Goal: Information Seeking & Learning: Check status

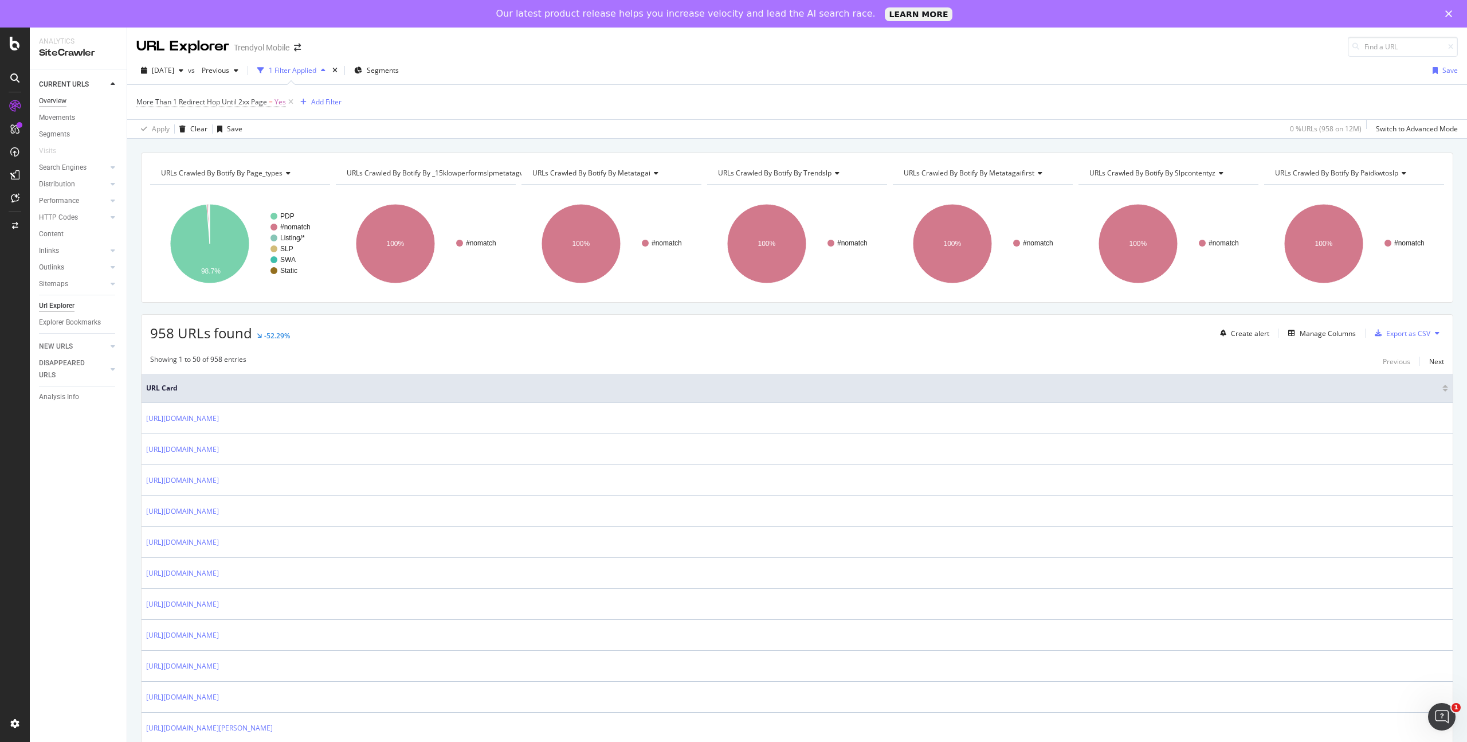
click at [65, 101] on div "Overview" at bounding box center [53, 101] width 28 height 12
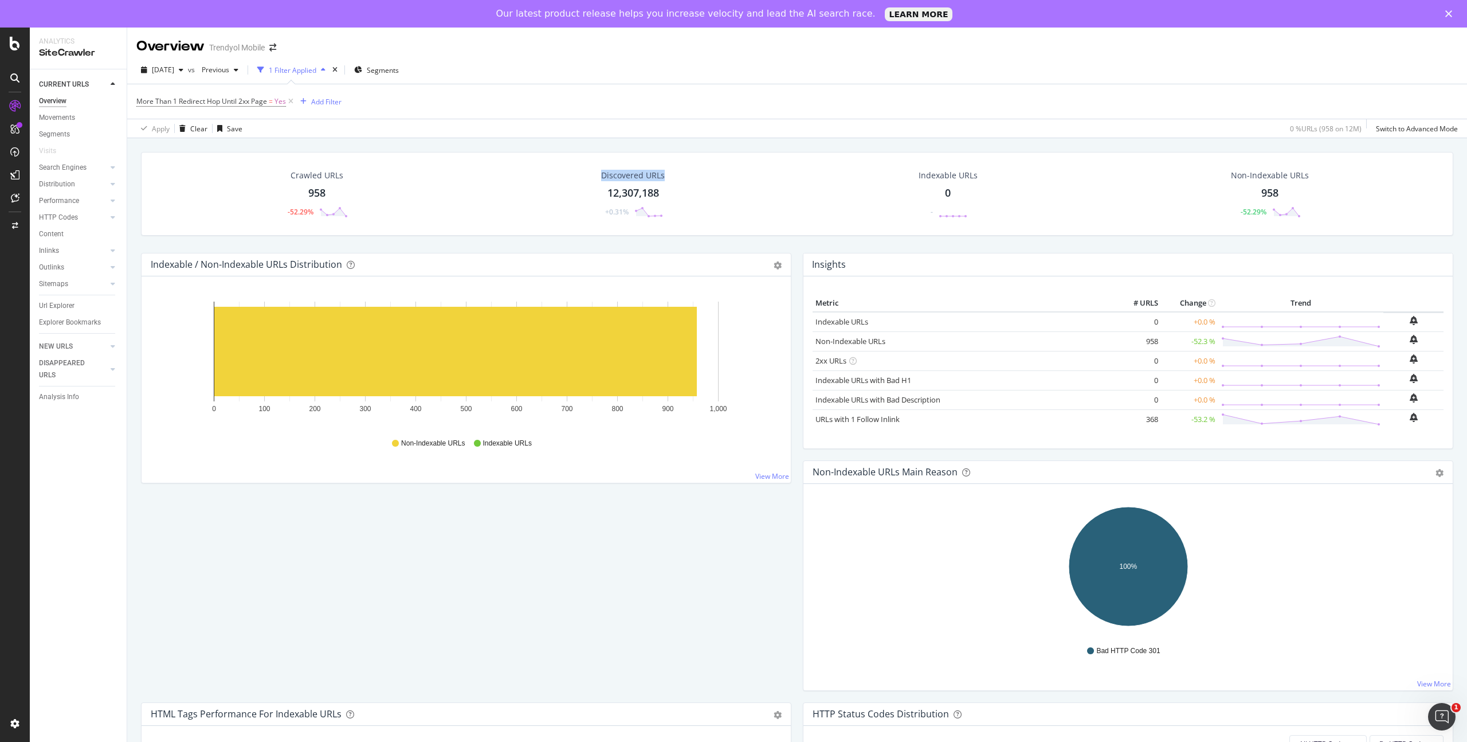
drag, startPoint x: 594, startPoint y: 177, endPoint x: 679, endPoint y: 185, distance: 85.8
click at [673, 180] on div "Discovered URLs 12,307,188 +0.31%" at bounding box center [633, 194] width 87 height 60
click at [188, 68] on div "button" at bounding box center [181, 69] width 14 height 7
click at [907, 96] on div "More Than 1 Redirect Hop Until 2xx Page = Yes Add Filter" at bounding box center [797, 101] width 1322 height 34
click at [188, 73] on div "[DATE]" at bounding box center [162, 69] width 52 height 17
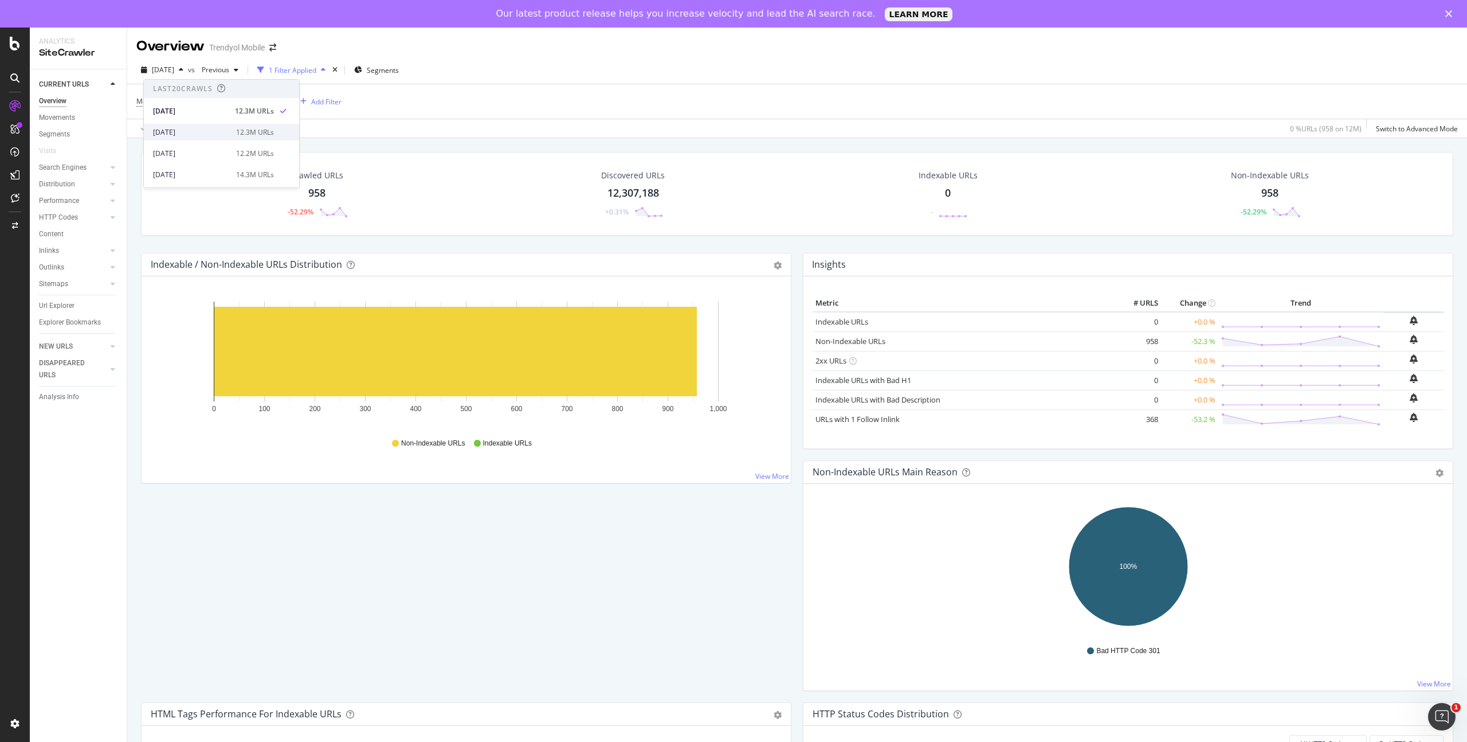
scroll to position [10, 0]
click at [190, 122] on div "[DATE]" at bounding box center [191, 122] width 76 height 10
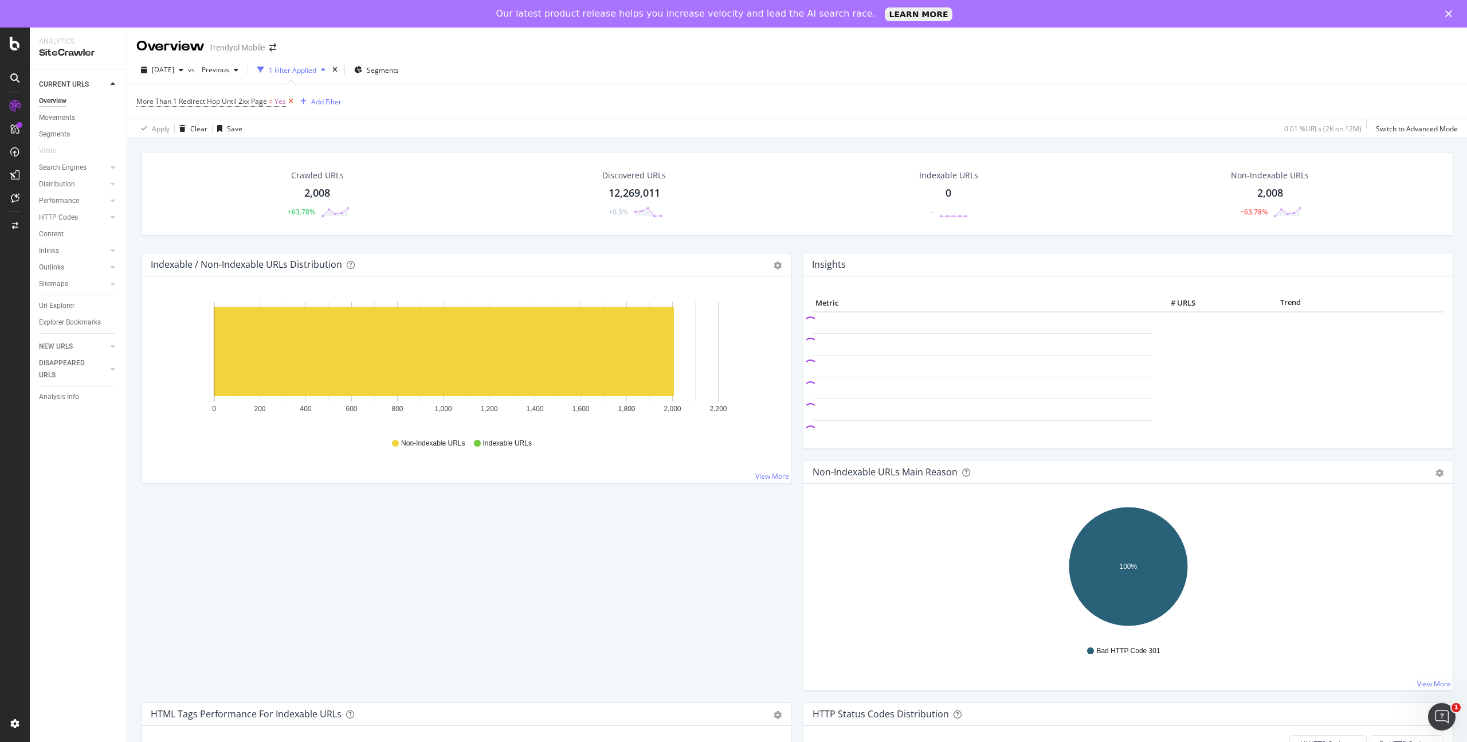
click at [291, 102] on icon at bounding box center [291, 101] width 10 height 11
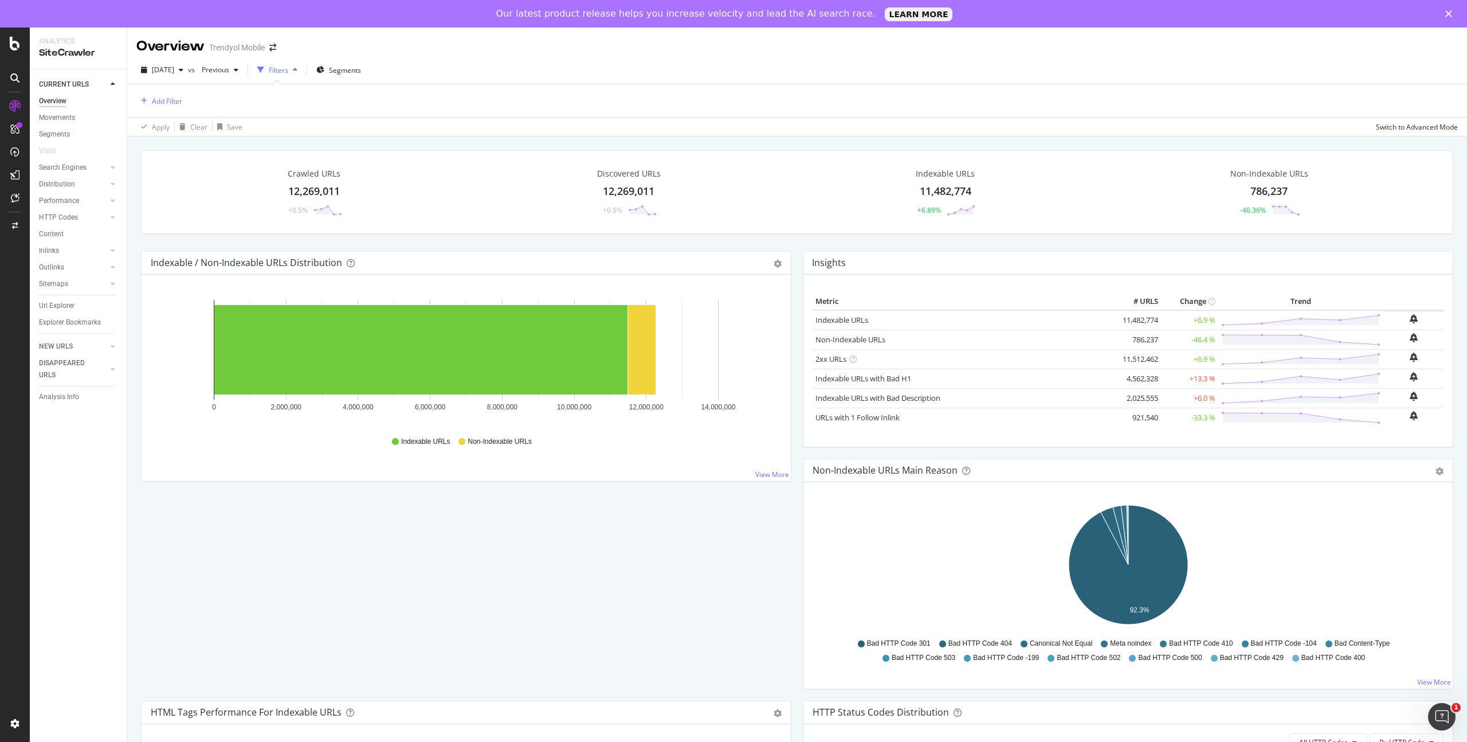
drag, startPoint x: 1191, startPoint y: 320, endPoint x: 1214, endPoint y: 321, distance: 22.9
click at [1214, 321] on td "+6.9 %" at bounding box center [1189, 320] width 57 height 20
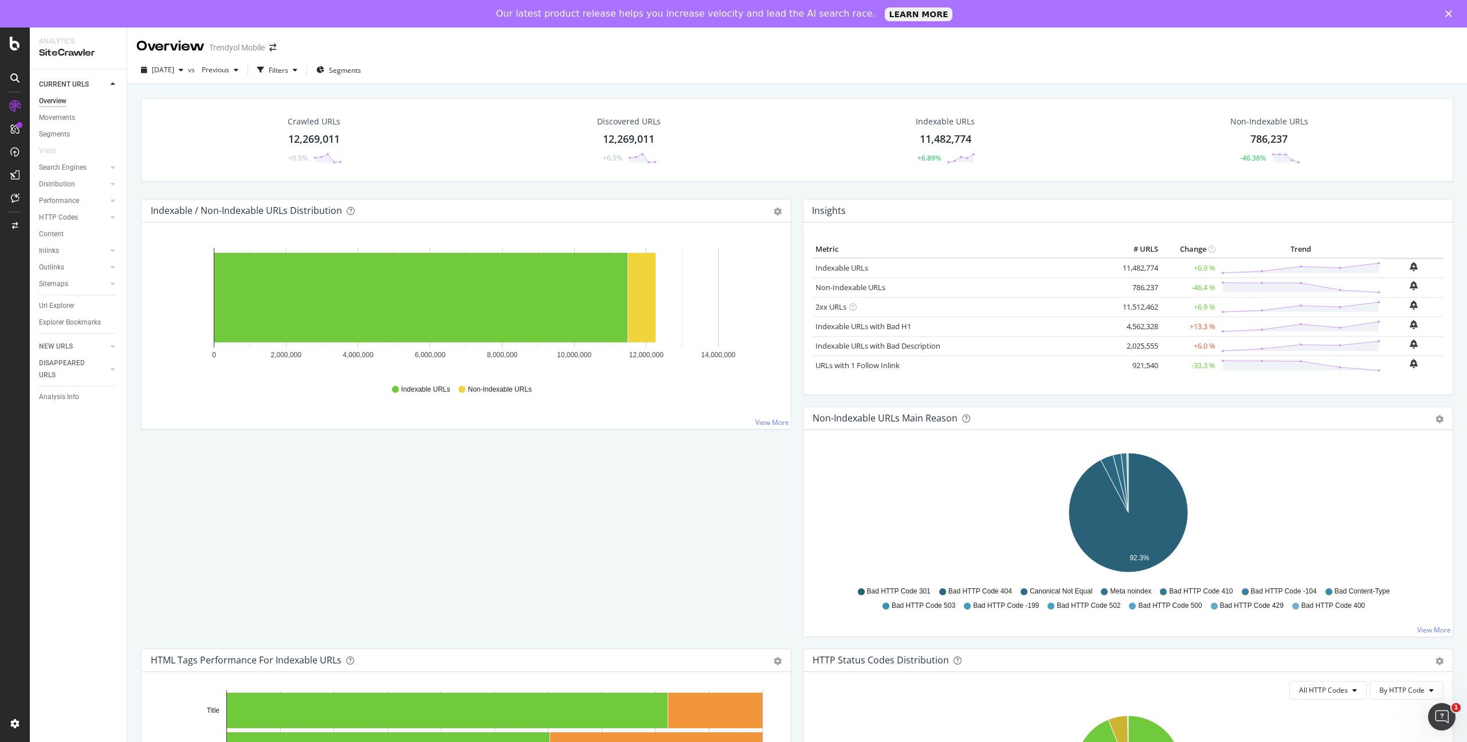
drag, startPoint x: 1178, startPoint y: 249, endPoint x: 1206, endPoint y: 250, distance: 28.1
click at [1207, 250] on th "Change" at bounding box center [1189, 249] width 57 height 17
drag, startPoint x: 1215, startPoint y: 365, endPoint x: 1176, endPoint y: 279, distance: 94.6
click at [1176, 279] on tbody "Indexable URLs 11,482,774 +6.9 % Non-Indexable URLs 786,237 -46.4 % 2xx URLs" at bounding box center [1128, 316] width 631 height 117
click at [1183, 263] on td "+6.9 %" at bounding box center [1189, 268] width 57 height 20
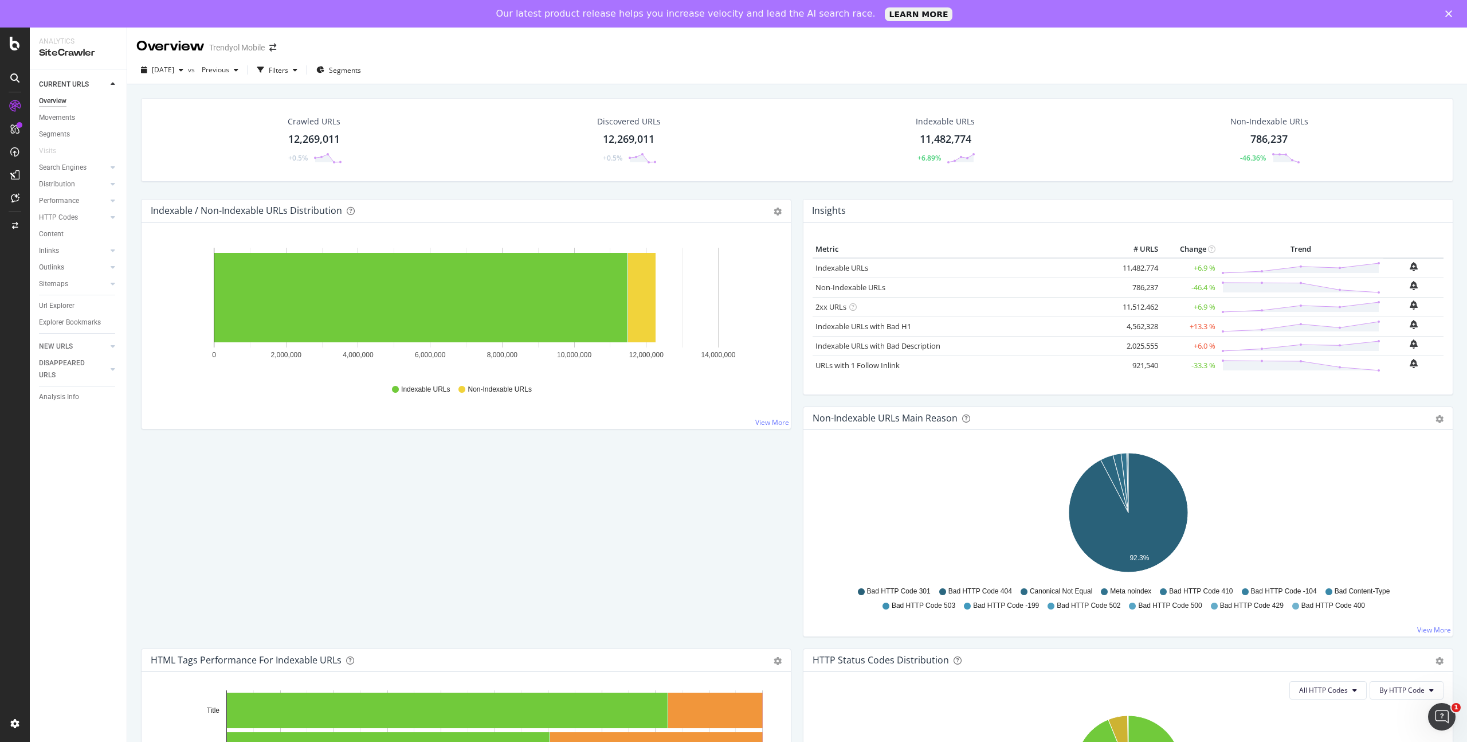
drag, startPoint x: 1181, startPoint y: 249, endPoint x: 1215, endPoint y: 363, distance: 118.8
click at [1215, 364] on table "Metric # URLS Change Trend Indexable URLs 11,482,774 +6.9 % Non-Indexable URLs …" at bounding box center [1128, 308] width 631 height 134
click at [1215, 363] on td "-33.3 %" at bounding box center [1189, 364] width 57 height 19
click at [843, 269] on link "Indexable URLs" at bounding box center [842, 268] width 53 height 10
click at [862, 268] on link "Indexable URLs" at bounding box center [842, 268] width 53 height 10
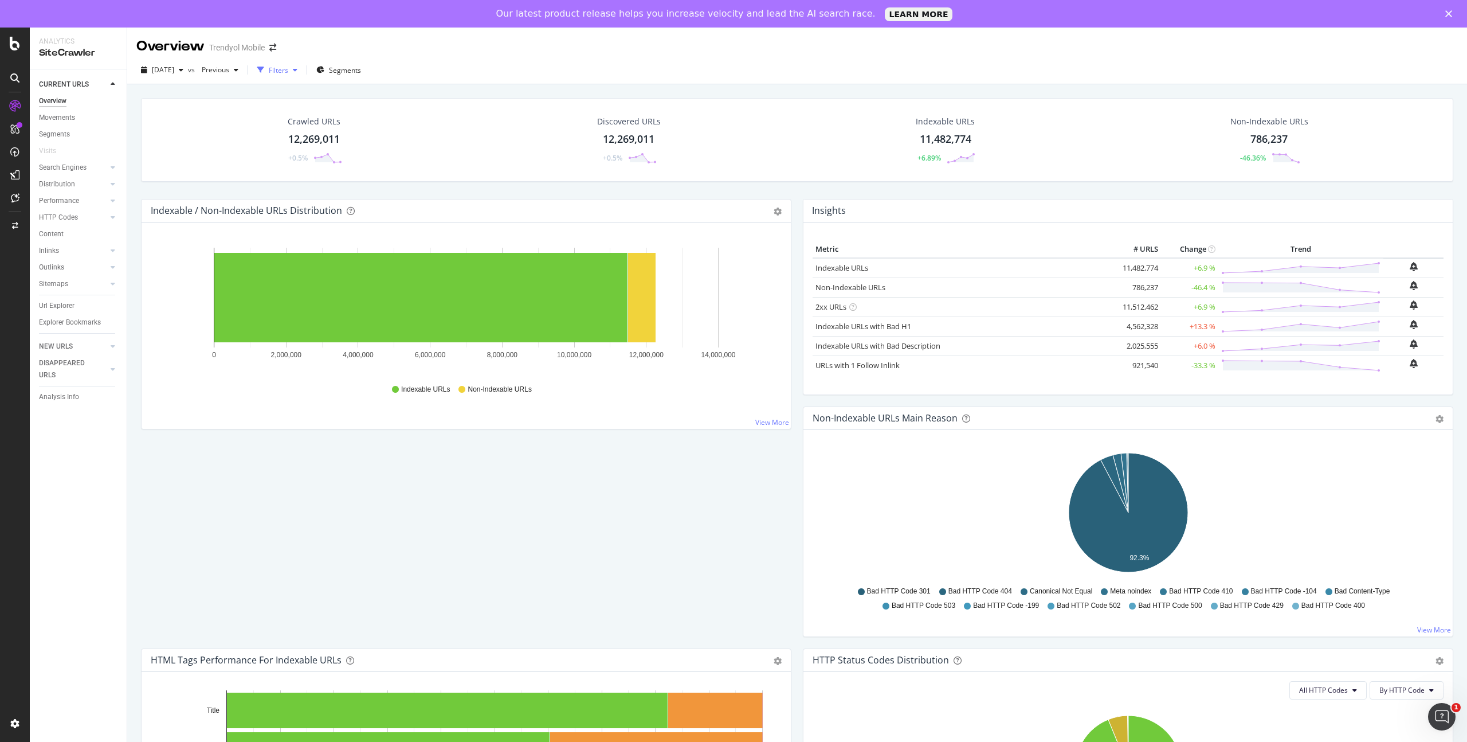
click at [288, 71] on div "Filters" at bounding box center [278, 70] width 19 height 10
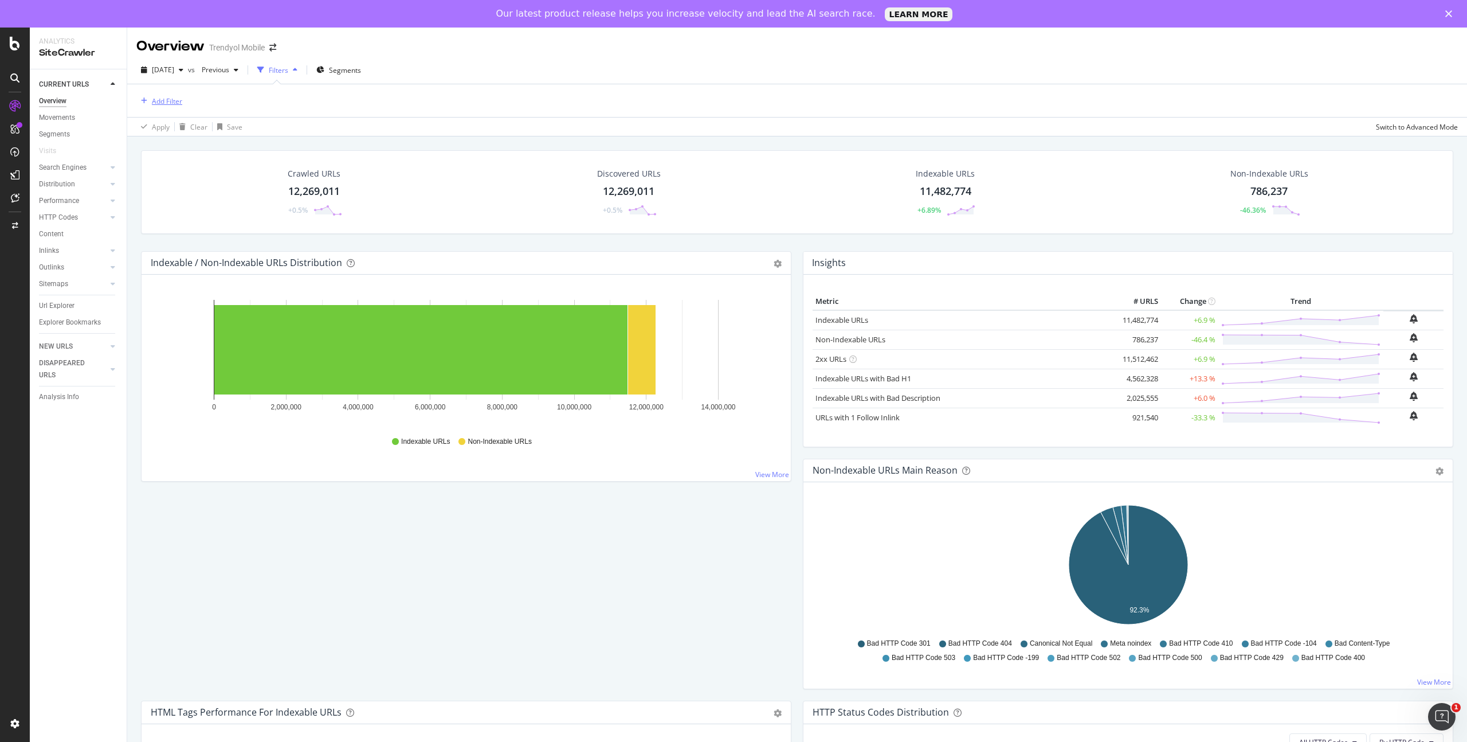
click at [169, 100] on div "Add Filter" at bounding box center [167, 101] width 30 height 10
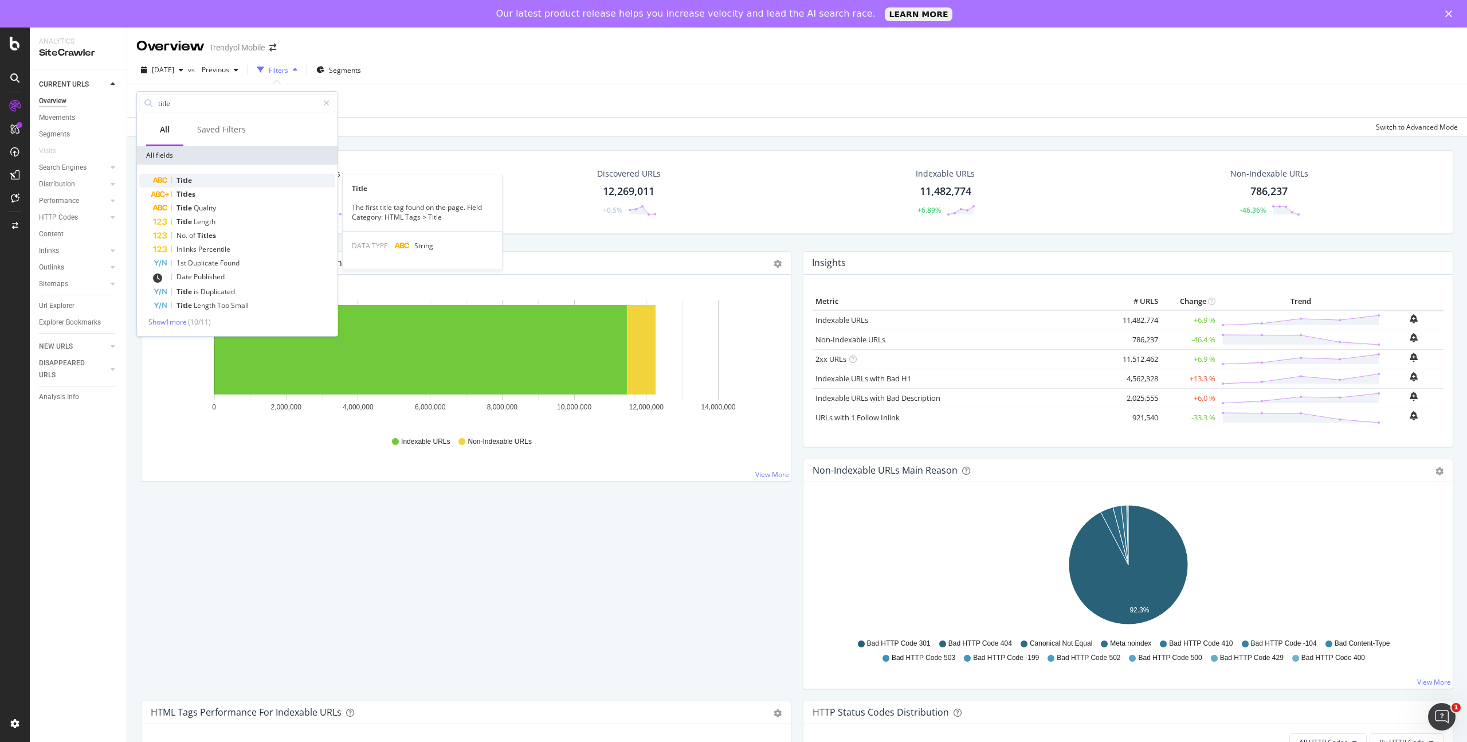
type input "title"
click at [206, 178] on div "Title" at bounding box center [244, 181] width 182 height 14
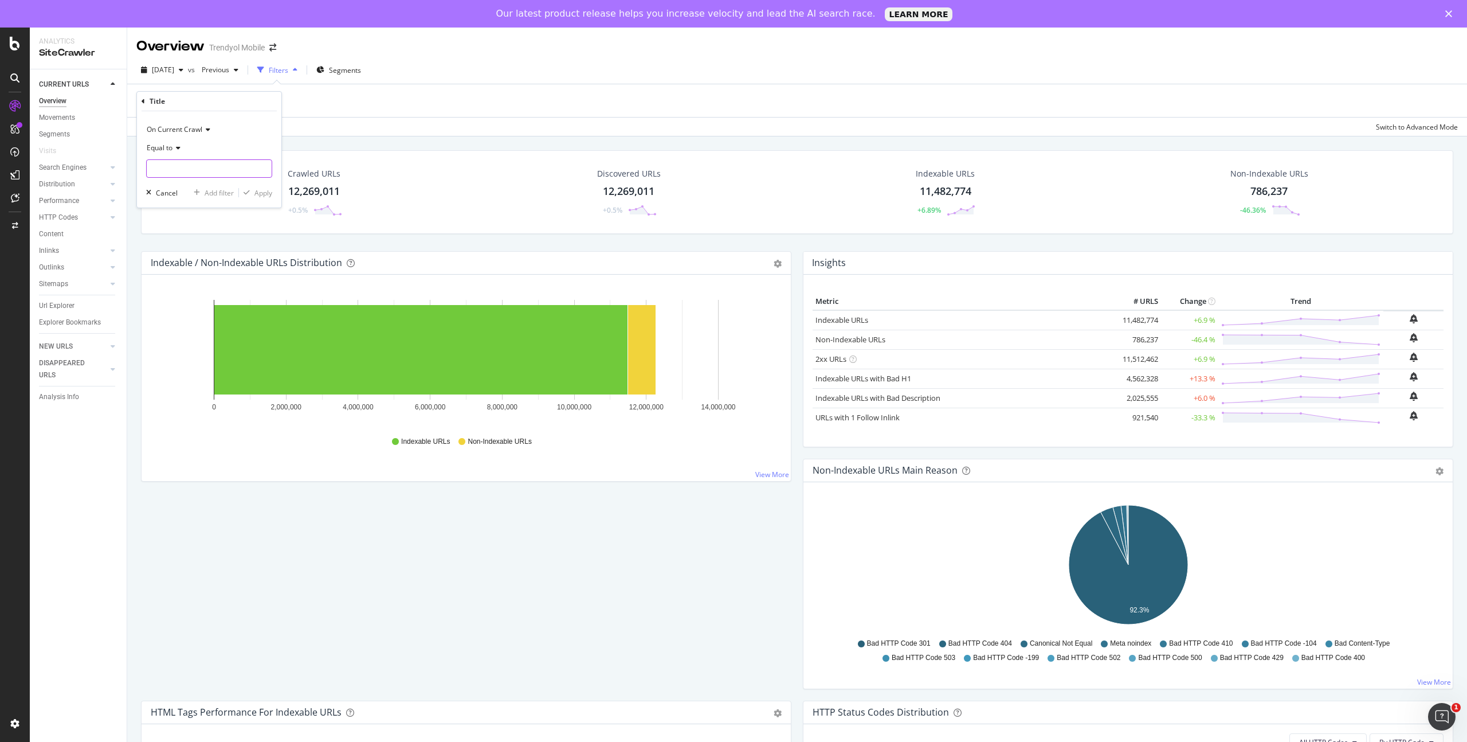
click at [191, 169] on input "text" at bounding box center [209, 168] width 125 height 18
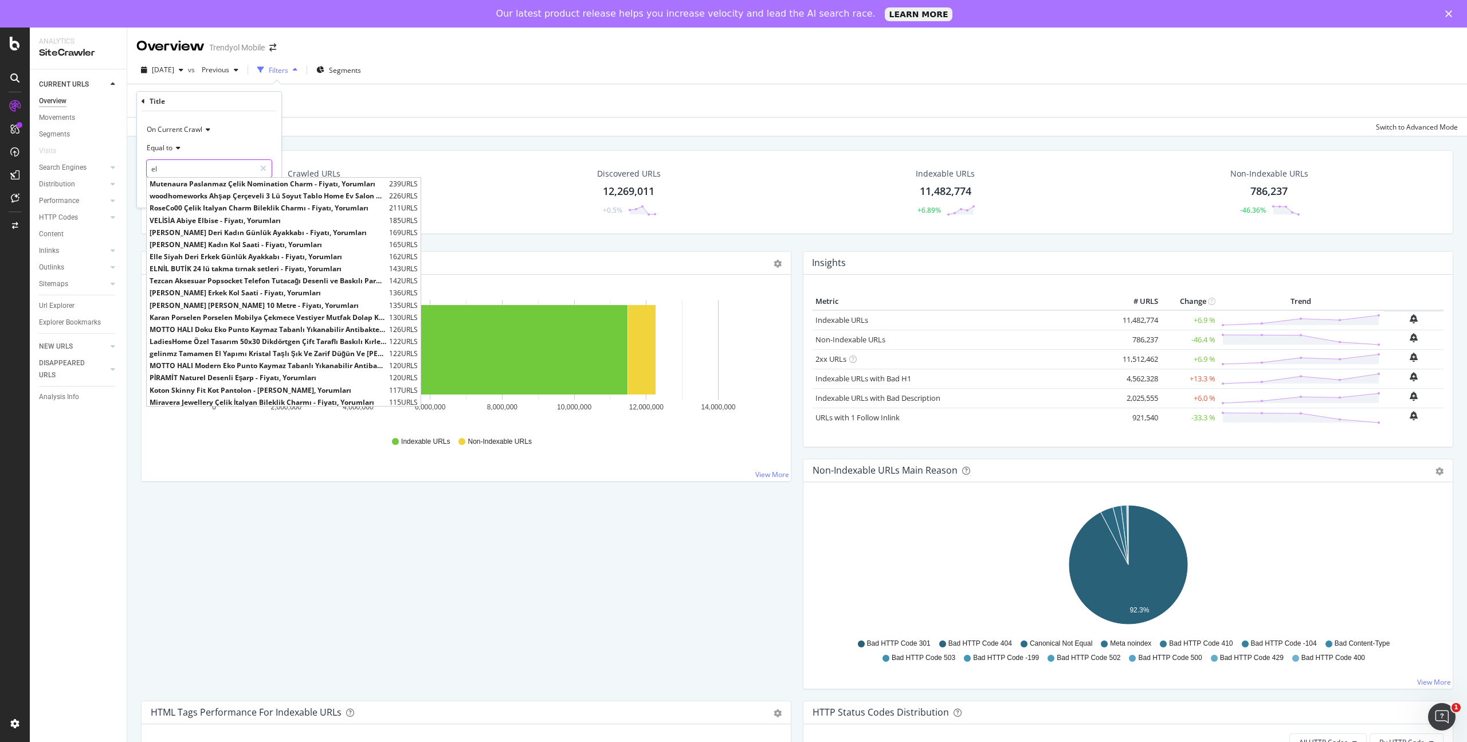
type input "e"
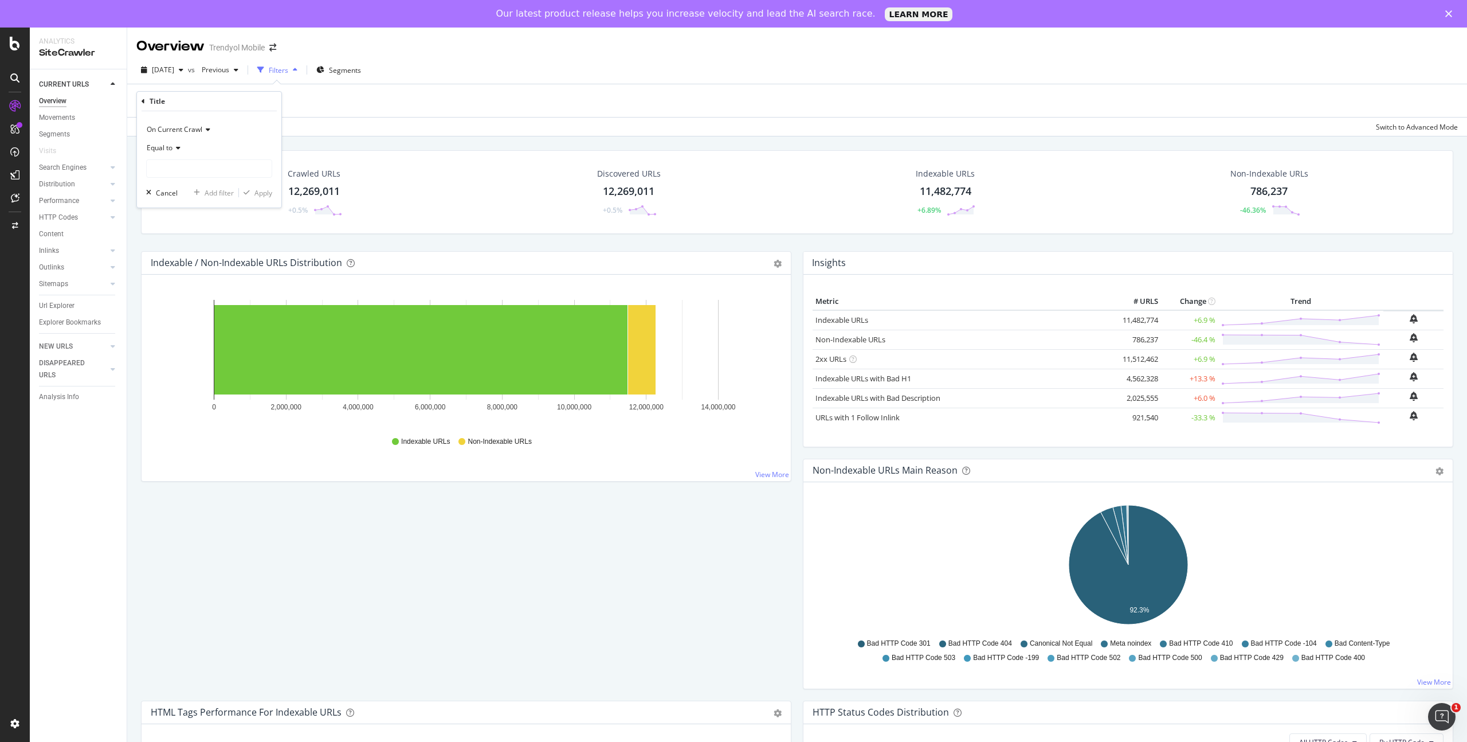
click at [176, 150] on icon at bounding box center [177, 147] width 8 height 7
click at [179, 258] on span "Contains" at bounding box center [166, 261] width 28 height 10
click at [191, 173] on input "text" at bounding box center [209, 168] width 125 height 18
type input "elbise"
click at [258, 190] on div "Apply" at bounding box center [263, 193] width 18 height 10
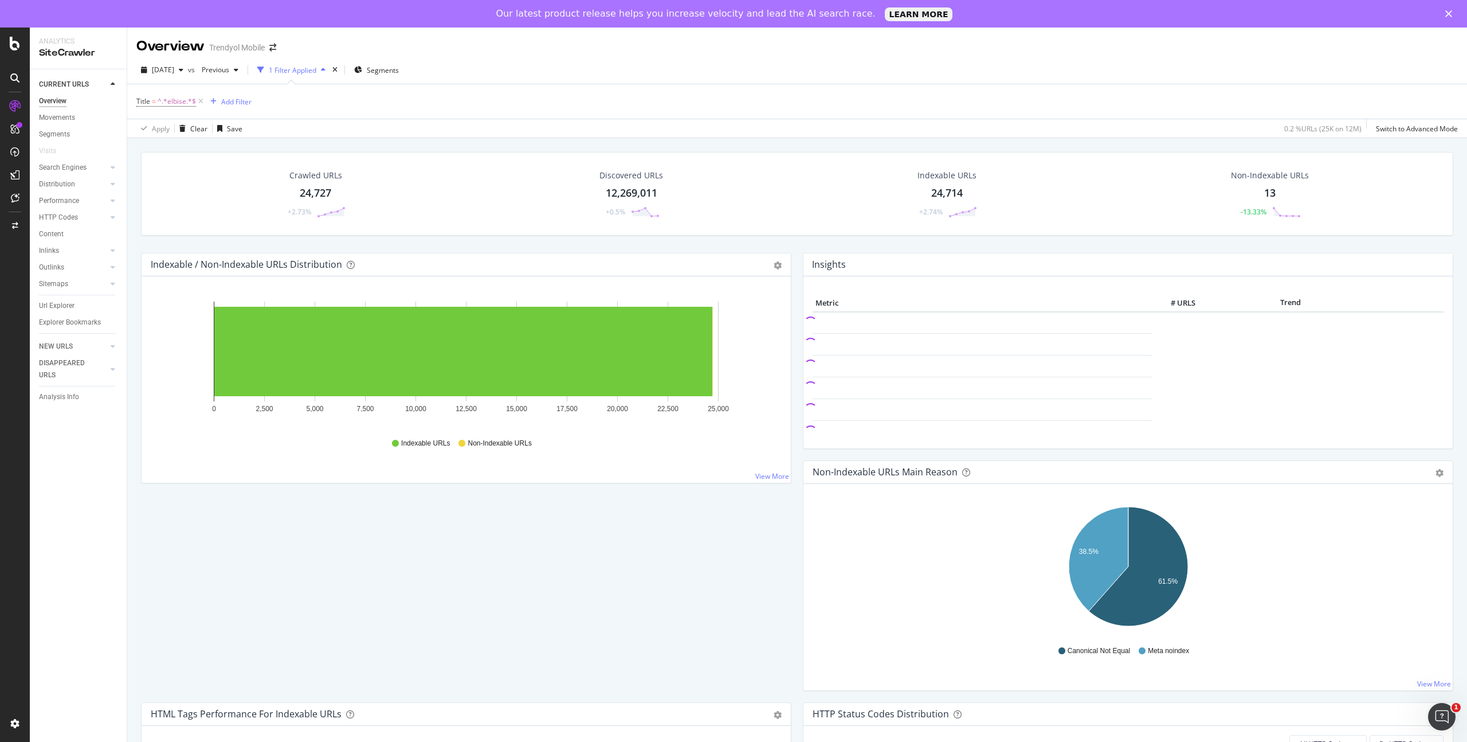
drag, startPoint x: 603, startPoint y: 195, endPoint x: 686, endPoint y: 193, distance: 83.1
click at [686, 193] on div "Discovered URLs 12,269,011 +0.5%" at bounding box center [632, 194] width 318 height 60
drag, startPoint x: 679, startPoint y: 193, endPoint x: 663, endPoint y: 190, distance: 15.7
click at [663, 190] on div "Discovered URLs 12,269,011 +0.5%" at bounding box center [632, 194] width 318 height 60
click at [684, 191] on div "Discovered URLs 12,269,011 +0.5%" at bounding box center [632, 194] width 318 height 60
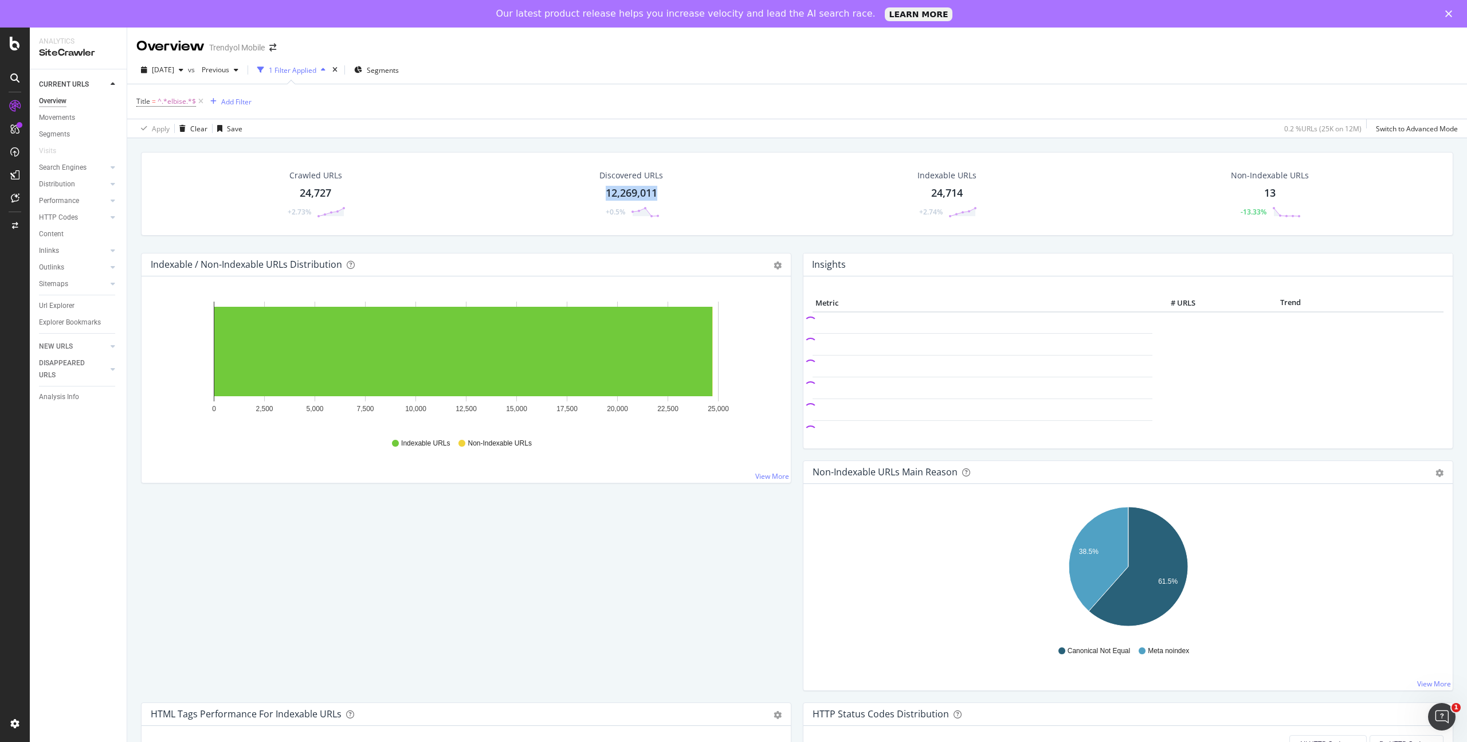
drag, startPoint x: 679, startPoint y: 192, endPoint x: 658, endPoint y: 192, distance: 21.2
click at [659, 192] on div "Discovered URLs 12,269,011 +0.5%" at bounding box center [632, 194] width 318 height 60
click at [681, 191] on div "Discovered URLs 12,269,011 +0.5%" at bounding box center [632, 194] width 318 height 60
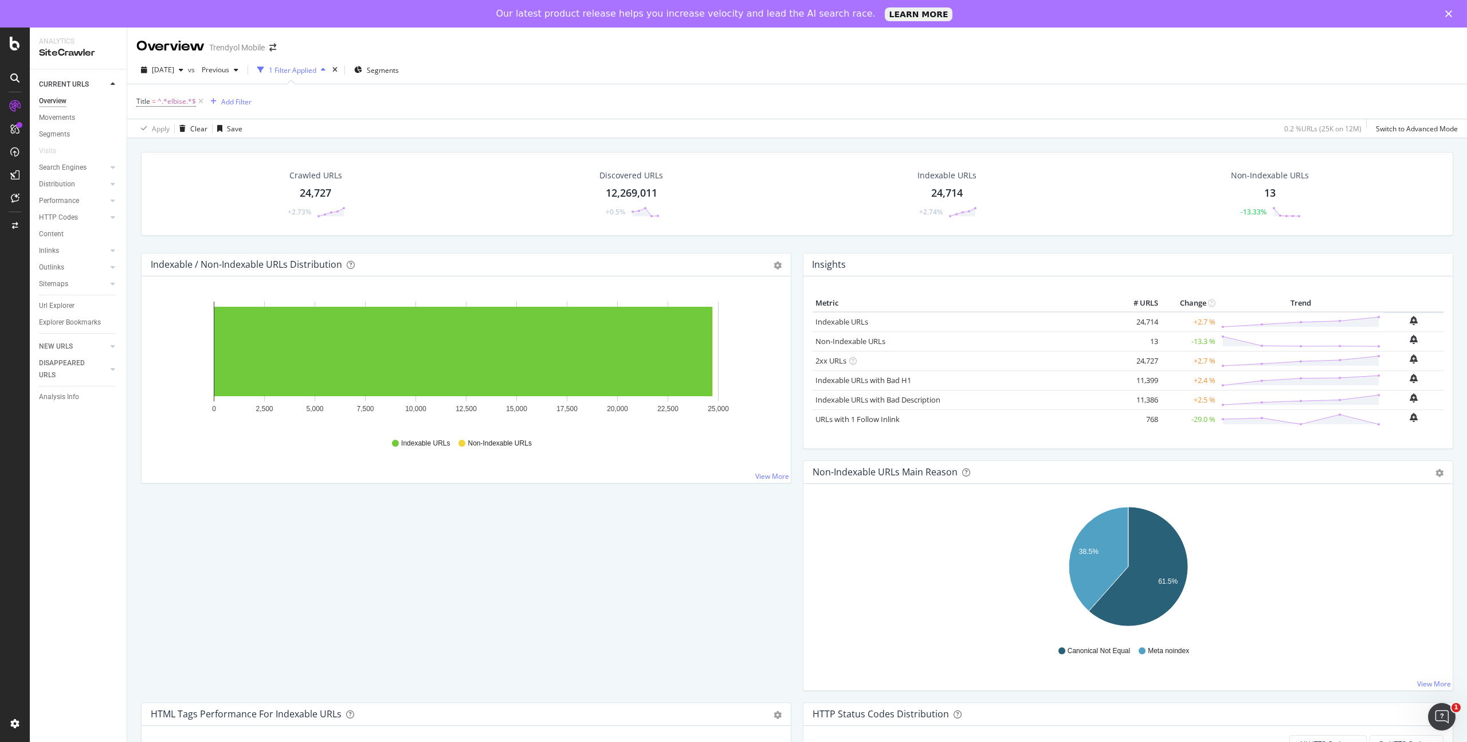
drag, startPoint x: 1131, startPoint y: 323, endPoint x: 1155, endPoint y: 322, distance: 24.7
click at [1155, 322] on td "24,714" at bounding box center [1138, 322] width 46 height 20
click at [238, 69] on icon "button" at bounding box center [236, 69] width 5 height 7
click at [395, 95] on div "Title = ^.*elbise.*$ Add Filter" at bounding box center [797, 101] width 1322 height 34
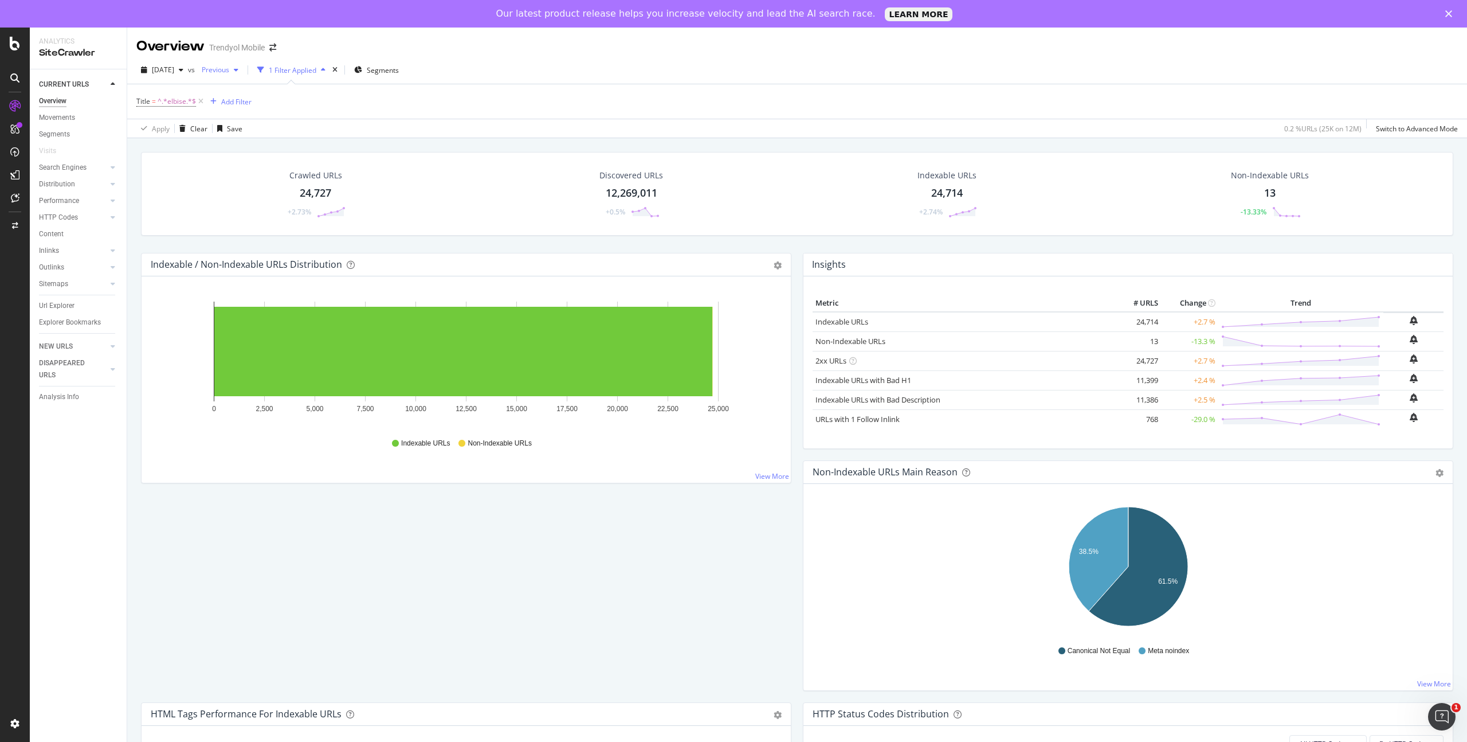
click at [229, 67] on span "Previous" at bounding box center [213, 70] width 32 height 10
click at [270, 167] on div "[DATE]" at bounding box center [262, 169] width 76 height 10
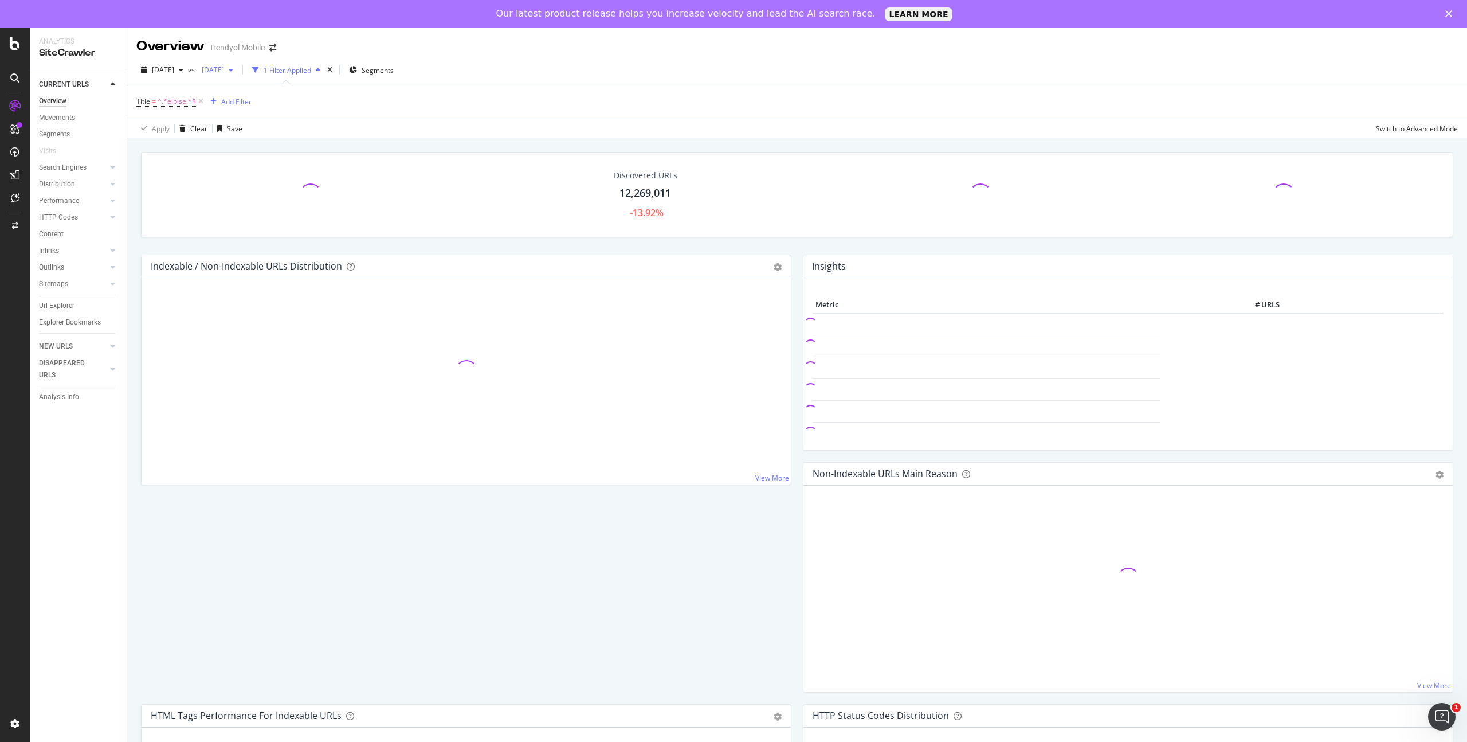
click at [238, 69] on div "button" at bounding box center [231, 69] width 14 height 7
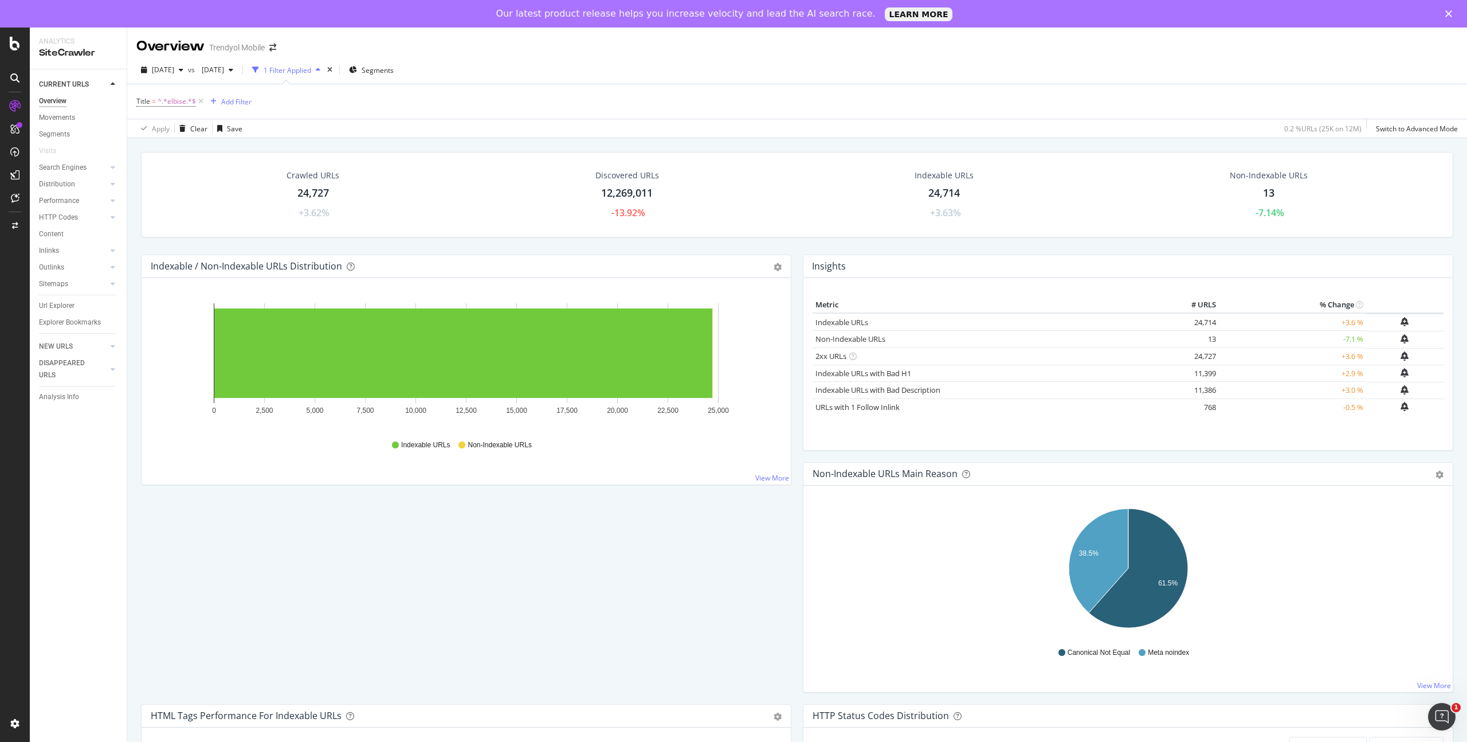
click at [410, 97] on div "Title = ^.*elbise.*$ Add Filter" at bounding box center [797, 101] width 1322 height 34
click at [238, 71] on div "button" at bounding box center [231, 69] width 14 height 7
click at [425, 104] on div "Title = ^.*elbise.*$ Add Filter" at bounding box center [797, 101] width 1322 height 34
click at [233, 67] on icon "button" at bounding box center [231, 69] width 5 height 7
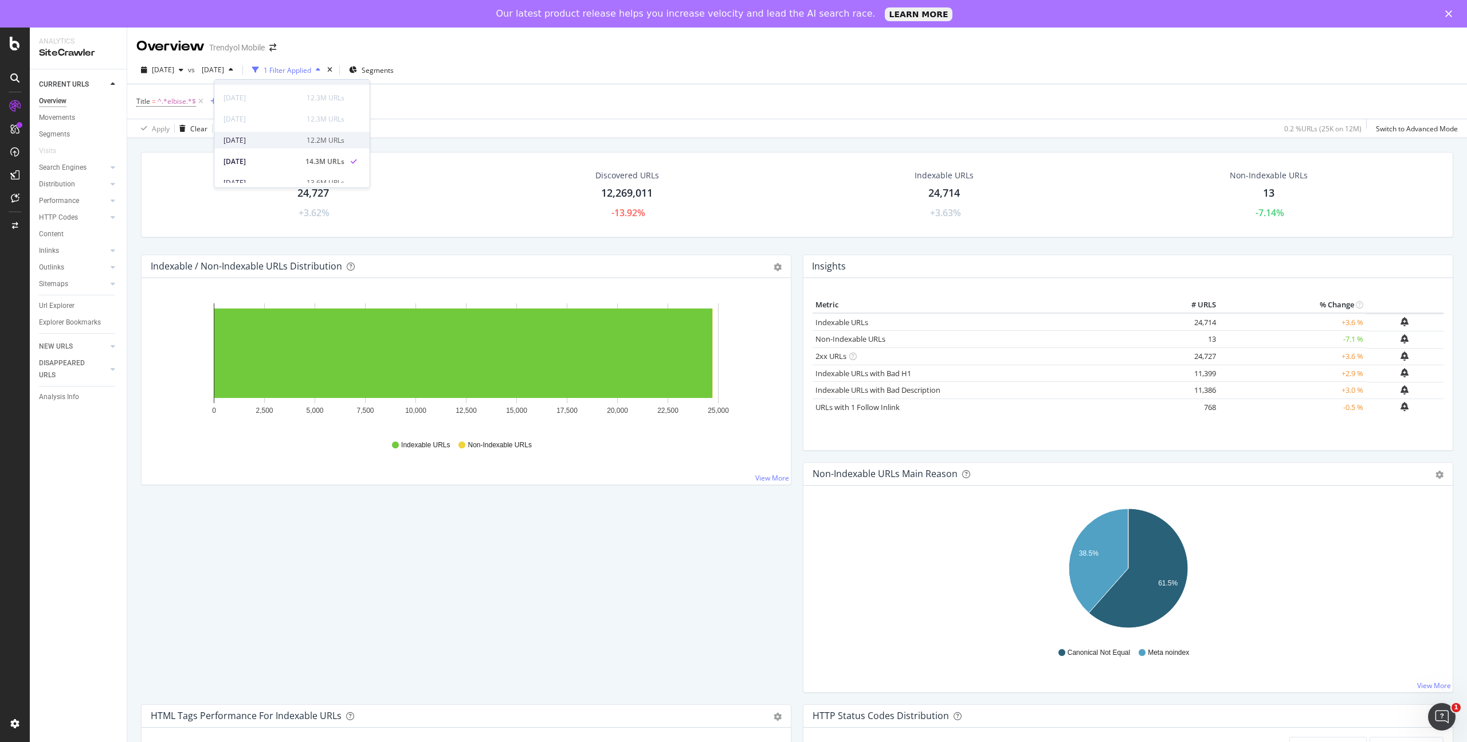
scroll to position [19, 0]
click at [259, 172] on div "[DATE]" at bounding box center [262, 177] width 76 height 10
click at [233, 69] on icon "button" at bounding box center [231, 69] width 5 height 7
click at [386, 106] on div "Title = ^.*elbise.*$ Add Filter" at bounding box center [797, 101] width 1322 height 34
click at [233, 68] on icon "button" at bounding box center [231, 69] width 5 height 7
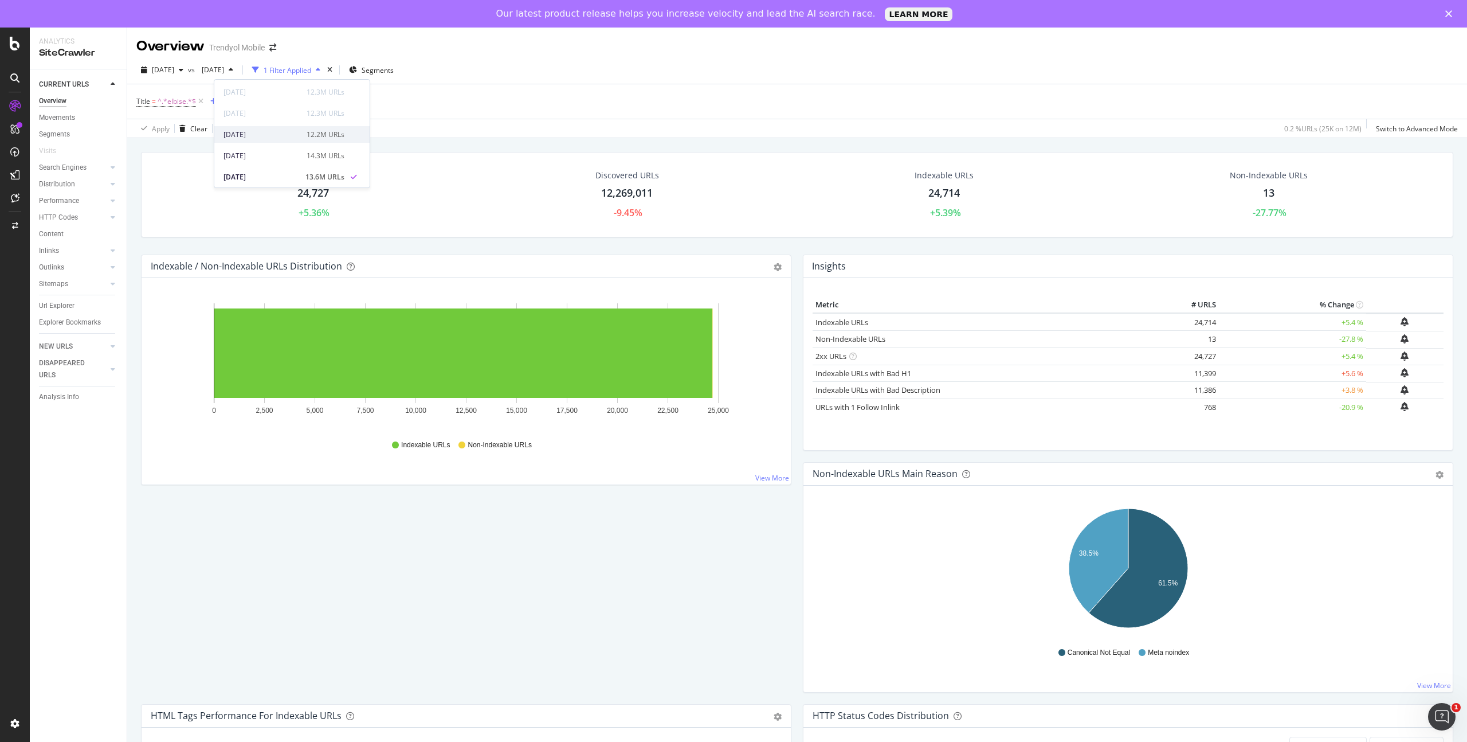
scroll to position [20, 0]
click at [386, 107] on div "Title = ^.*elbise.*$ Add Filter" at bounding box center [797, 101] width 1322 height 34
click at [233, 69] on icon "button" at bounding box center [231, 69] width 5 height 7
drag, startPoint x: 1342, startPoint y: 321, endPoint x: 1365, endPoint y: 322, distance: 23.0
click at [1365, 322] on td "+5.4 %" at bounding box center [1292, 322] width 147 height 18
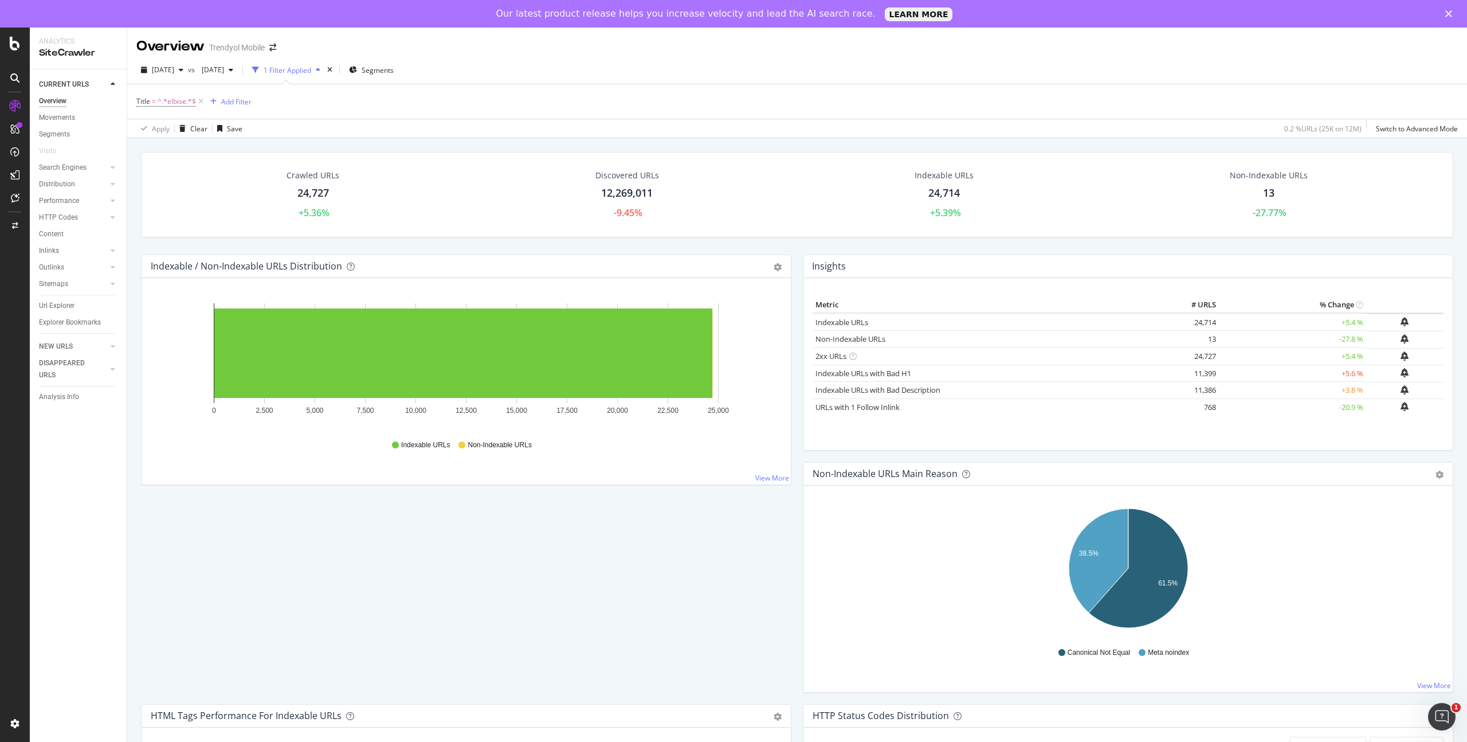
drag, startPoint x: 1341, startPoint y: 338, endPoint x: 1359, endPoint y: 339, distance: 18.4
click at [1359, 339] on td "-27.8 %" at bounding box center [1292, 339] width 147 height 17
drag, startPoint x: 1340, startPoint y: 323, endPoint x: 1361, endPoint y: 323, distance: 21.2
click at [1361, 323] on td "+5.4 %" at bounding box center [1292, 322] width 147 height 18
click at [1357, 322] on td "+5.4 %" at bounding box center [1292, 322] width 147 height 18
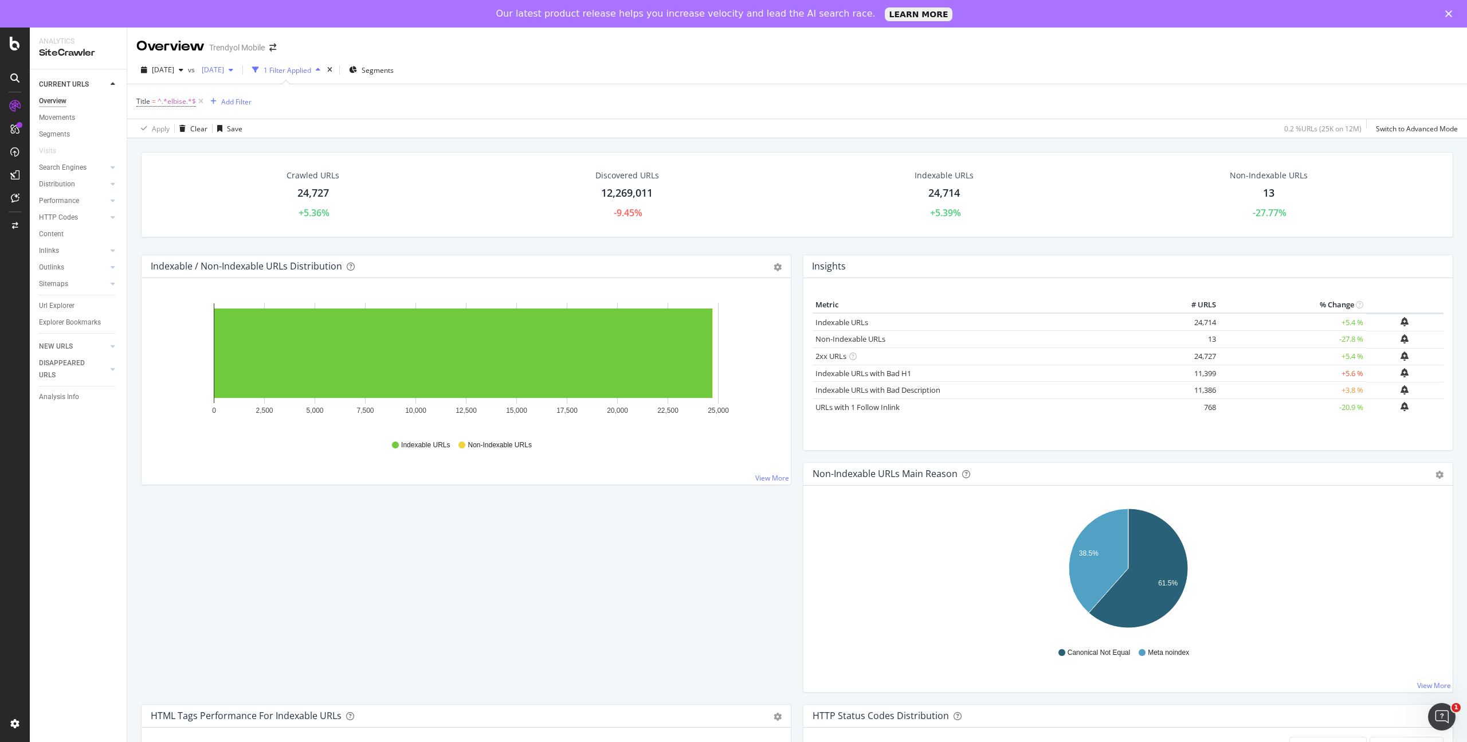
click at [238, 65] on div "[DATE]" at bounding box center [217, 69] width 41 height 17
click at [263, 151] on div "[DATE]" at bounding box center [262, 153] width 76 height 10
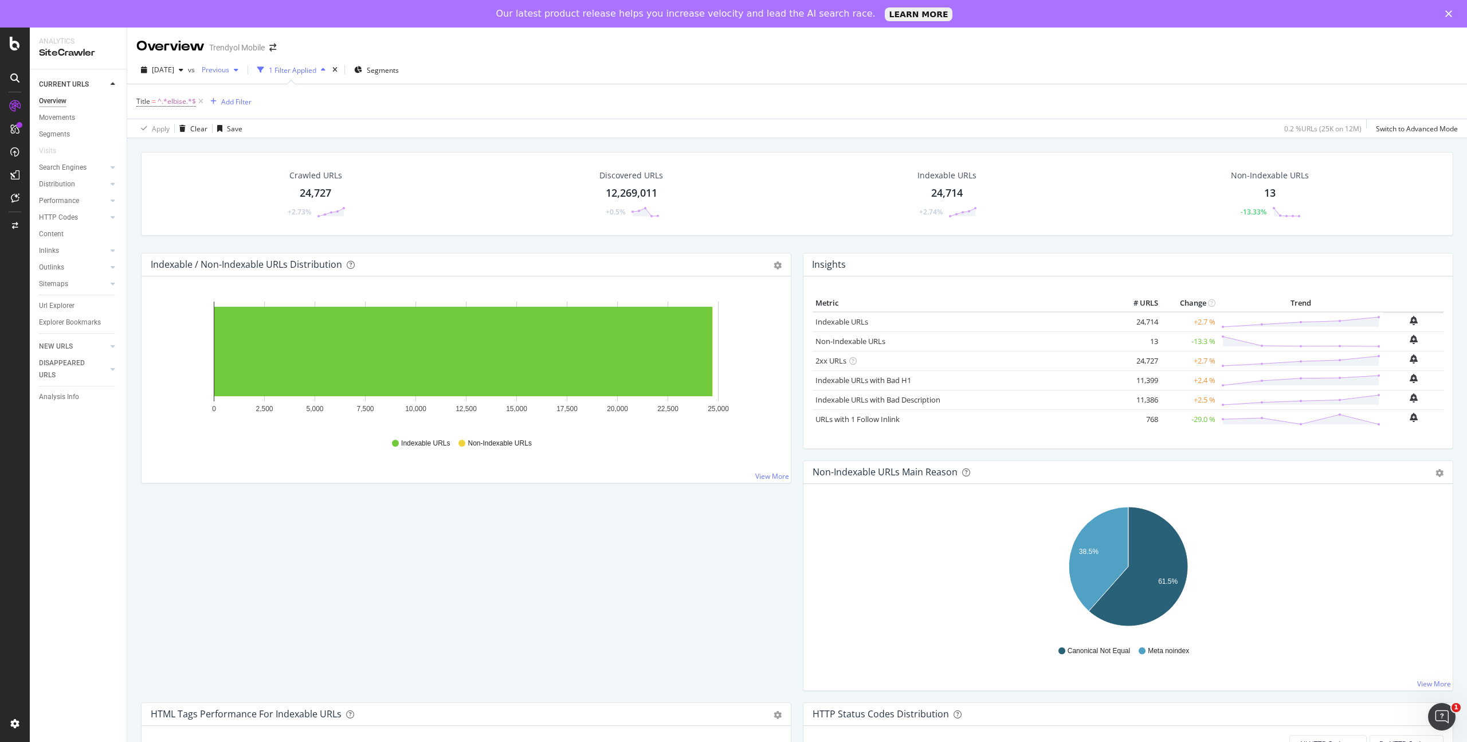
click at [243, 68] on div "button" at bounding box center [236, 69] width 14 height 7
click at [400, 99] on div "Title = ^.*elbise.*$ Add Filter" at bounding box center [797, 101] width 1322 height 34
click at [238, 66] on icon "button" at bounding box center [236, 69] width 5 height 7
click at [376, 99] on div "Title = ^.*elbise.*$ Add Filter" at bounding box center [797, 101] width 1322 height 34
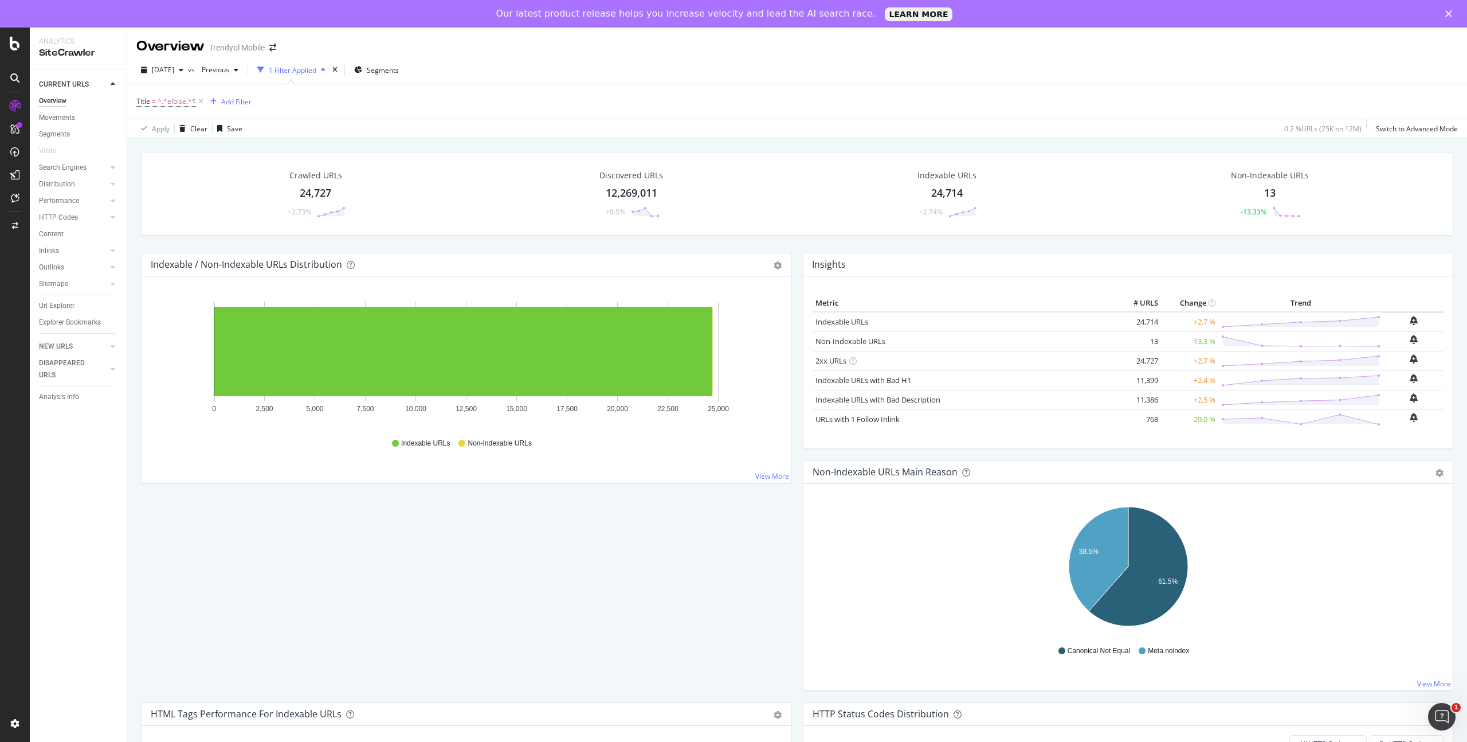
drag, startPoint x: 1190, startPoint y: 322, endPoint x: 1217, endPoint y: 320, distance: 27.0
click at [1218, 320] on tr "Indexable URLs 24,714 +2.7 %" at bounding box center [1128, 322] width 631 height 20
click at [1211, 320] on td "+2.7 %" at bounding box center [1189, 322] width 57 height 20
drag, startPoint x: 1190, startPoint y: 323, endPoint x: 1217, endPoint y: 323, distance: 26.9
click at [1218, 323] on tr "Indexable URLs 24,714 +2.7 %" at bounding box center [1128, 322] width 631 height 20
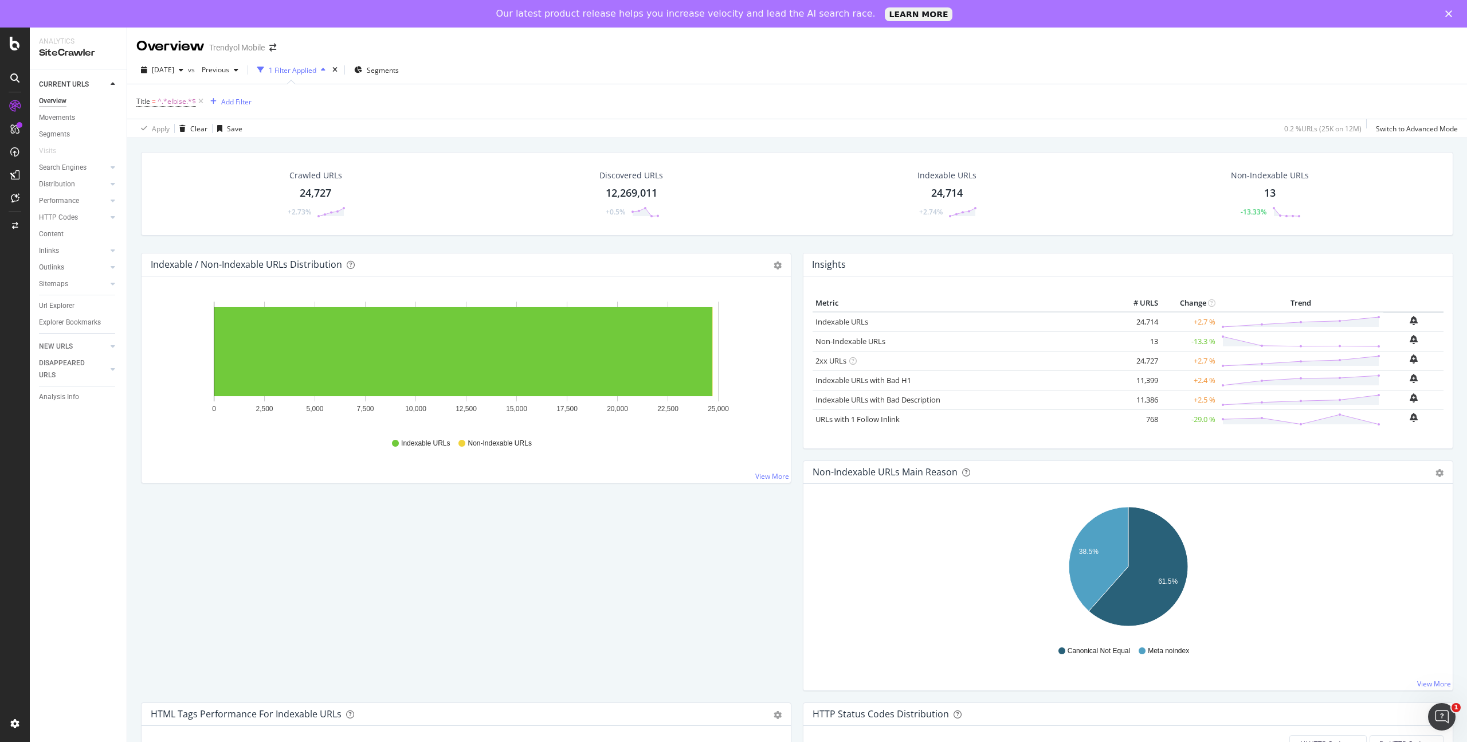
click at [1213, 323] on td "+2.7 %" at bounding box center [1189, 322] width 57 height 20
click at [238, 66] on icon "button" at bounding box center [236, 69] width 5 height 7
click at [599, 129] on div "Apply Clear Save 0.2 % URLs ( 25K on 12M ) Switch to Advanced Mode" at bounding box center [797, 128] width 1340 height 19
click at [243, 68] on div "button" at bounding box center [236, 69] width 14 height 7
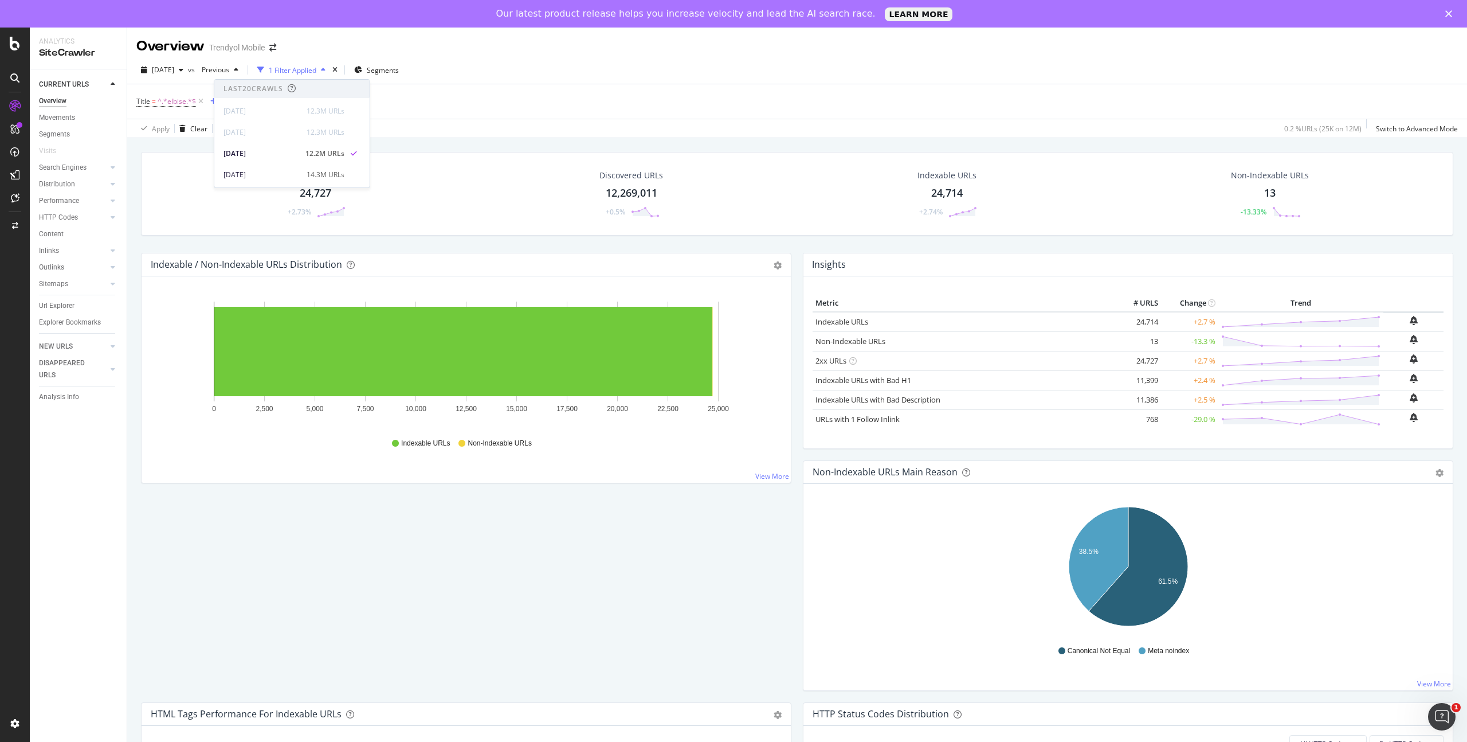
click at [401, 109] on div "Title = ^.*elbise.*$ Add Filter" at bounding box center [797, 101] width 1322 height 34
click at [174, 70] on span "[DATE]" at bounding box center [163, 70] width 22 height 10
click at [334, 102] on div "Title = ^.*elbise.*$ Add Filter" at bounding box center [797, 101] width 1322 height 34
click at [243, 74] on div "Previous" at bounding box center [220, 69] width 46 height 17
click at [268, 170] on div "[DATE]" at bounding box center [262, 175] width 76 height 10
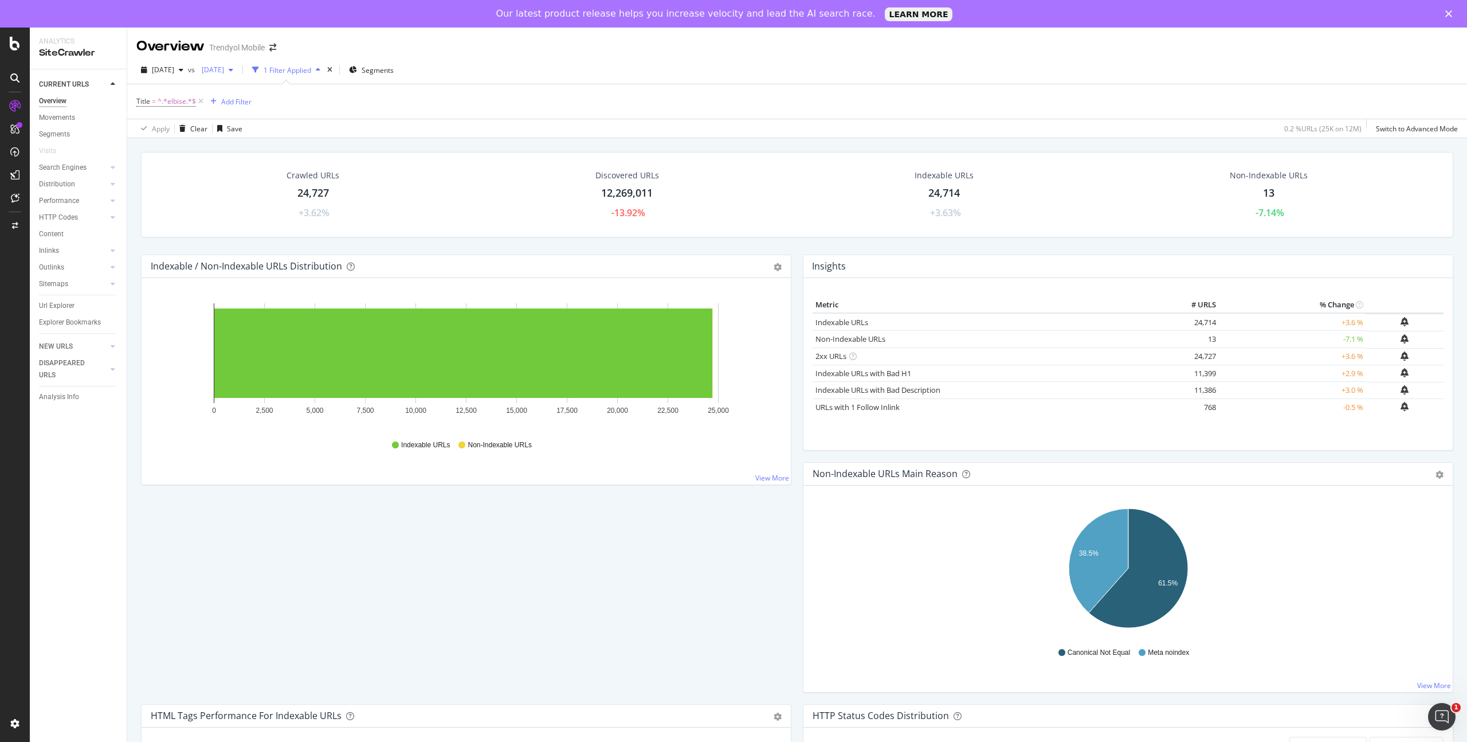
click at [233, 69] on icon "button" at bounding box center [231, 69] width 5 height 7
click at [238, 70] on div "button" at bounding box center [231, 69] width 14 height 7
click at [416, 100] on div "Title = ^.*elbise.*$ Add Filter" at bounding box center [797, 101] width 1322 height 34
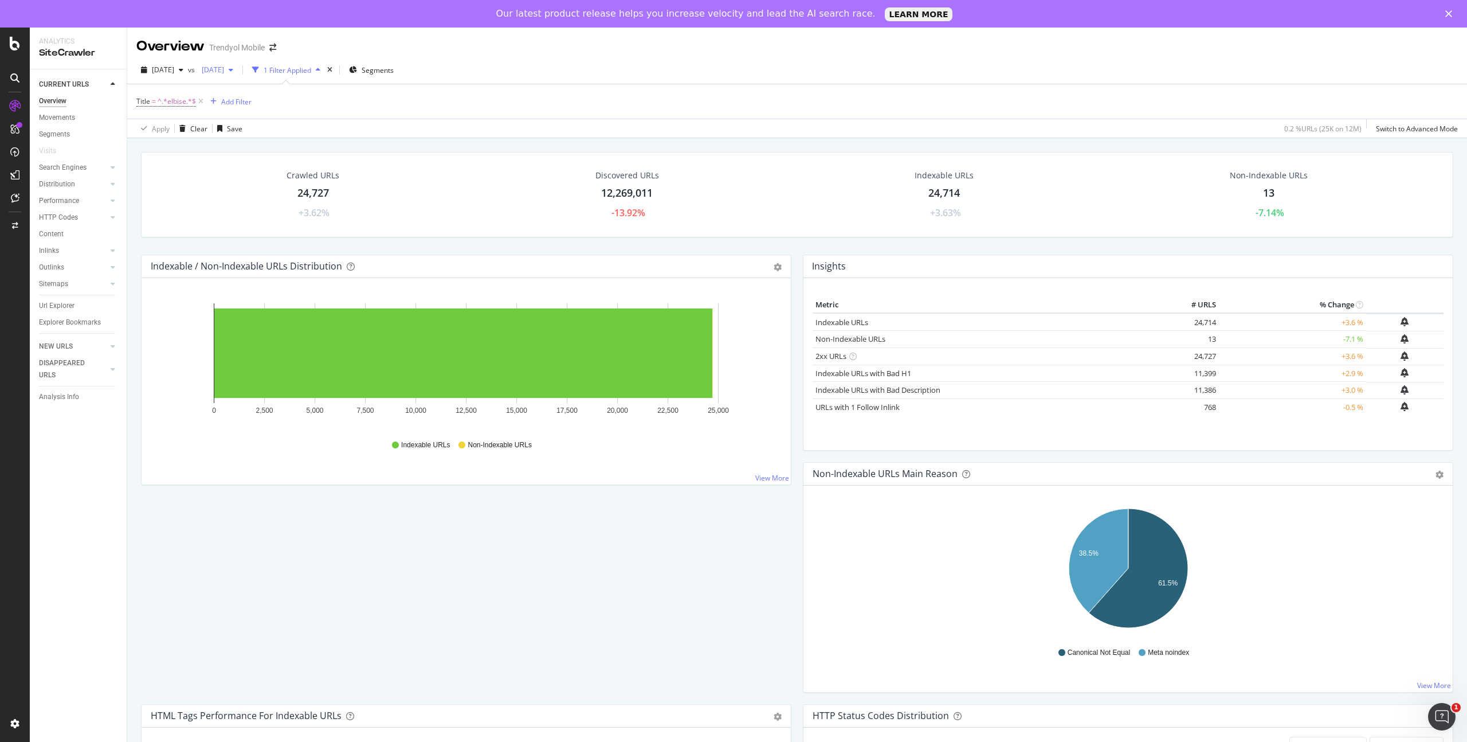
click at [233, 69] on icon "button" at bounding box center [231, 69] width 5 height 7
click at [224, 72] on span "[DATE]" at bounding box center [210, 70] width 27 height 10
click at [224, 65] on span "[DATE]" at bounding box center [210, 70] width 27 height 10
click at [261, 149] on div "[DATE]" at bounding box center [262, 153] width 76 height 10
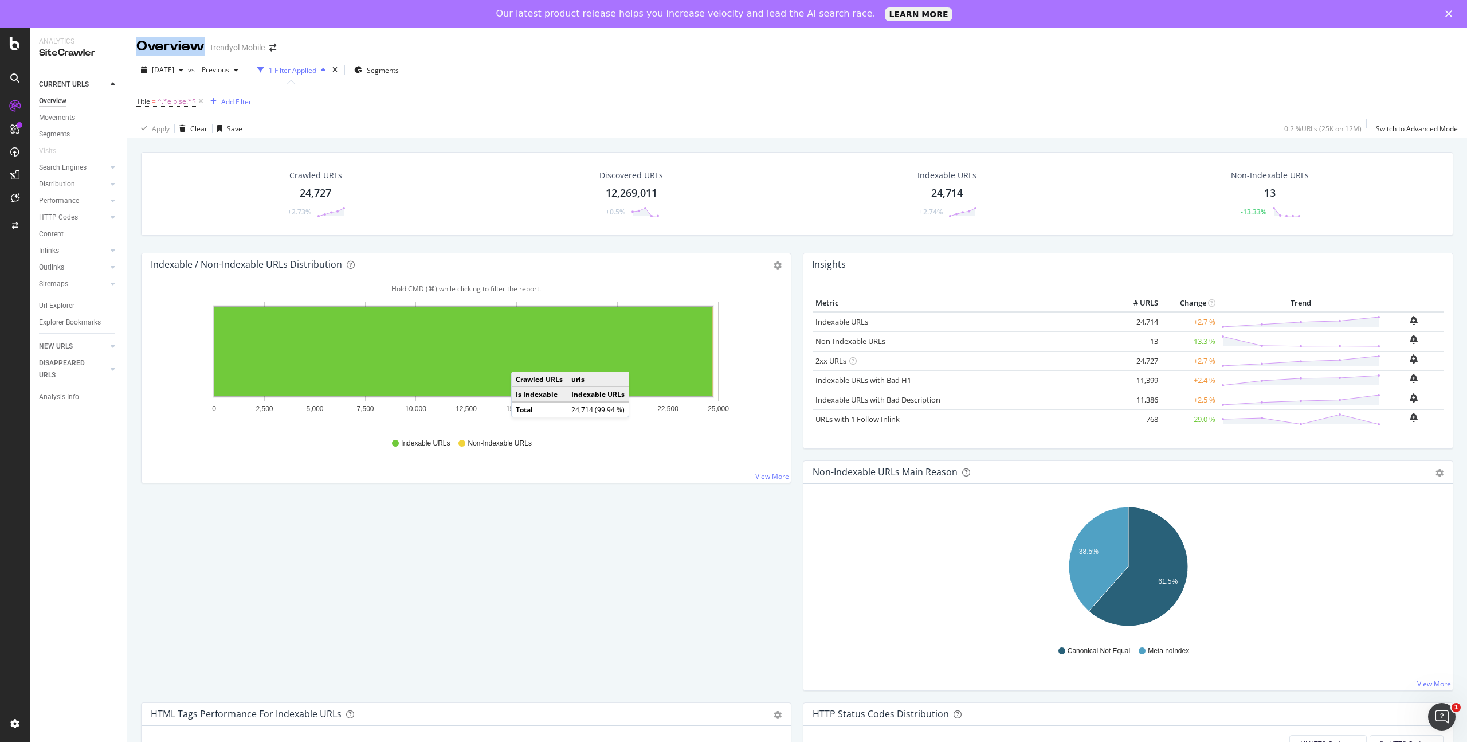
drag, startPoint x: 132, startPoint y: 44, endPoint x: 202, endPoint y: 43, distance: 70.5
click at [202, 43] on div "Overview Trendyol Mobile" at bounding box center [797, 42] width 1340 height 29
click at [229, 73] on span "Previous" at bounding box center [213, 70] width 32 height 10
click at [229, 69] on span "Previous" at bounding box center [213, 70] width 32 height 10
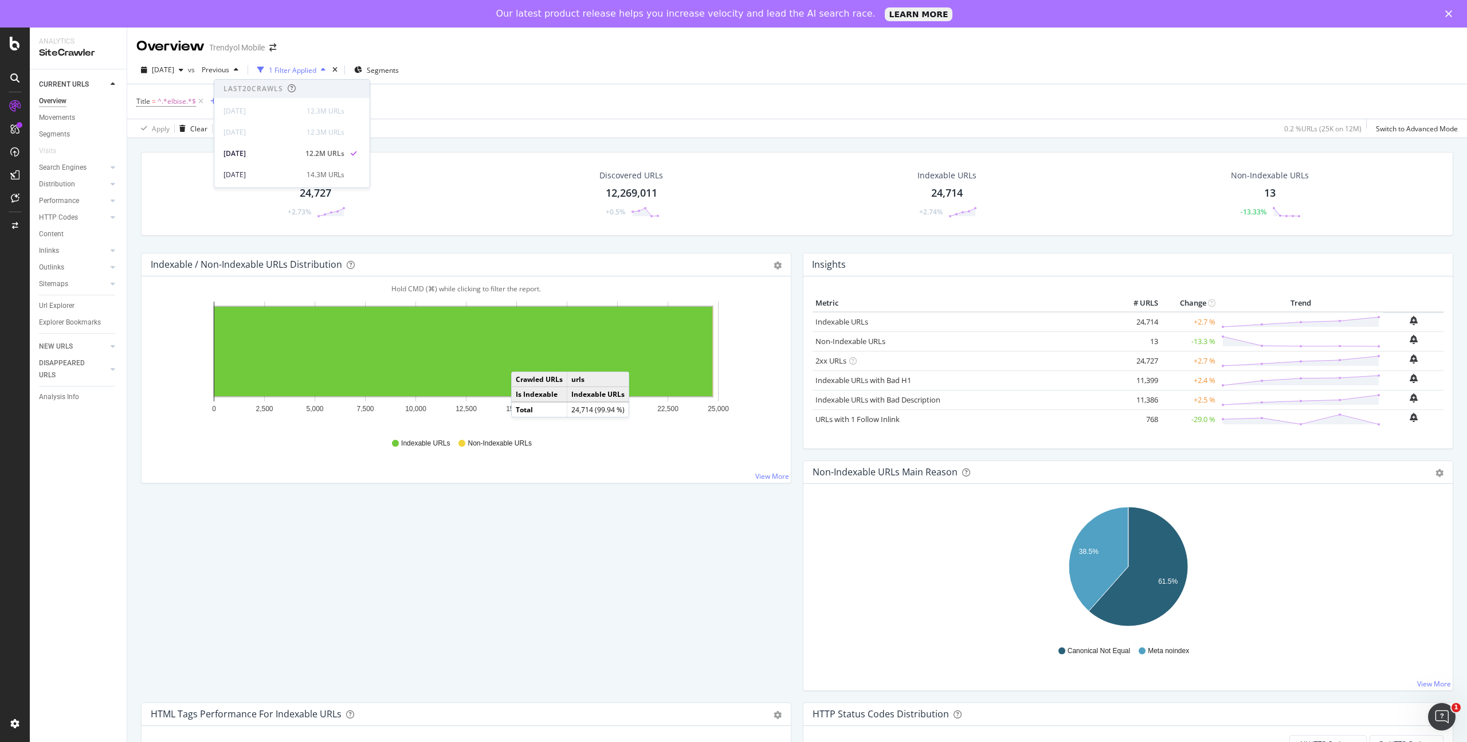
click at [315, 49] on div "Overview Trendyol Mobile" at bounding box center [797, 42] width 1340 height 29
click at [238, 69] on icon "button" at bounding box center [236, 69] width 5 height 7
click at [326, 48] on div "Overview Trendyol Mobile" at bounding box center [797, 42] width 1340 height 29
click at [238, 69] on icon "button" at bounding box center [236, 69] width 5 height 7
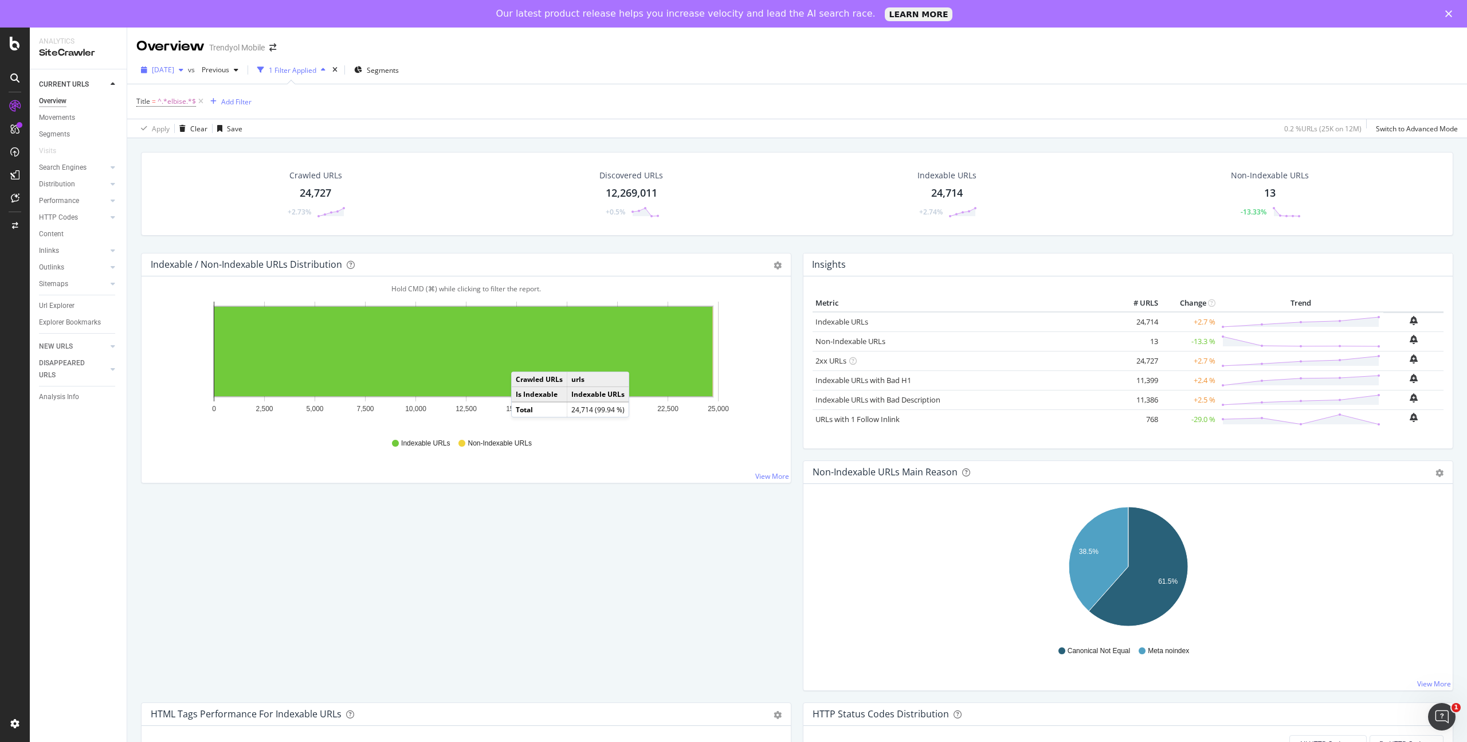
click at [183, 66] on icon "button" at bounding box center [181, 69] width 5 height 7
click at [243, 71] on div "button" at bounding box center [236, 69] width 14 height 7
click at [469, 110] on div "Title = ^.*elbise.*$ Add Filter" at bounding box center [797, 101] width 1322 height 34
click at [243, 69] on div "button" at bounding box center [236, 69] width 14 height 7
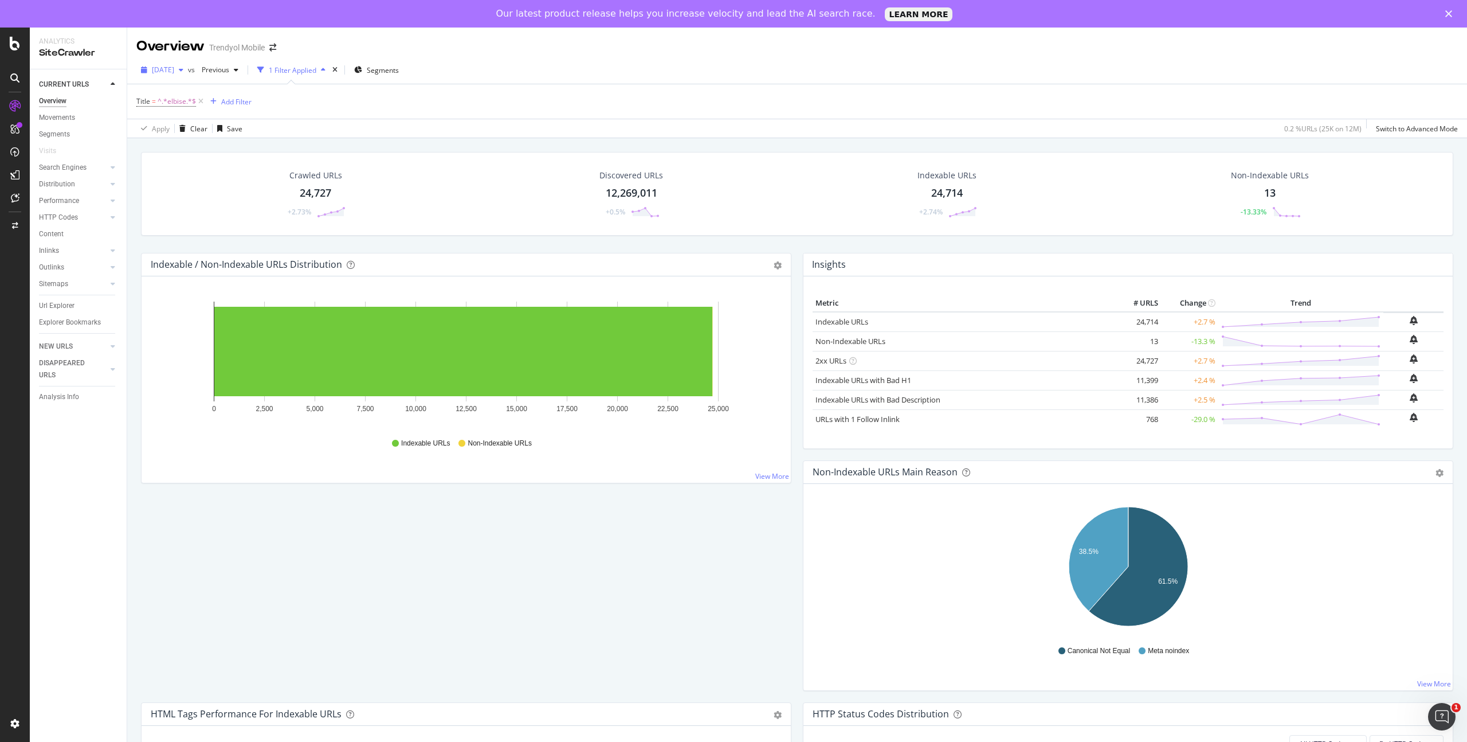
click at [188, 68] on div "button" at bounding box center [181, 69] width 14 height 7
click at [229, 68] on span "Previous" at bounding box center [213, 70] width 32 height 10
click at [411, 115] on div "Title = ^.*elbise.*$ Add Filter" at bounding box center [797, 101] width 1322 height 34
click at [243, 72] on div "button" at bounding box center [236, 69] width 14 height 7
click at [395, 119] on div "Apply Clear Save 0.2 % URLs ( 25K on 12M ) Switch to Advanced Mode" at bounding box center [797, 128] width 1340 height 19
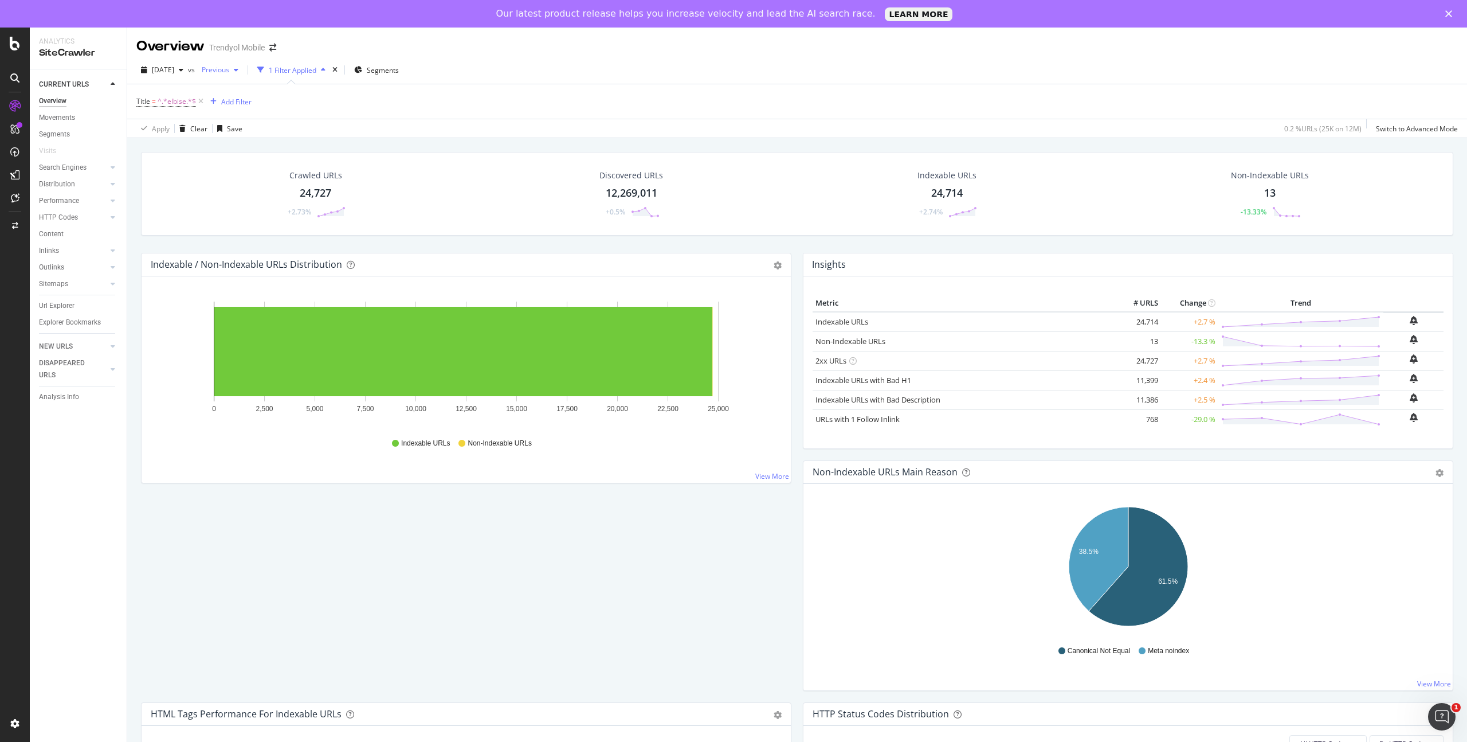
click at [229, 68] on span "Previous" at bounding box center [213, 70] width 32 height 10
click at [416, 96] on div "Title = ^.*elbise.*$ Add Filter" at bounding box center [797, 101] width 1322 height 34
click at [238, 72] on icon "button" at bounding box center [236, 69] width 5 height 7
click at [415, 120] on div "Apply Clear Save 0.2 % URLs ( 25K on 12M ) Switch to Advanced Mode" at bounding box center [797, 128] width 1340 height 19
click at [243, 73] on div "Previous" at bounding box center [220, 69] width 46 height 17
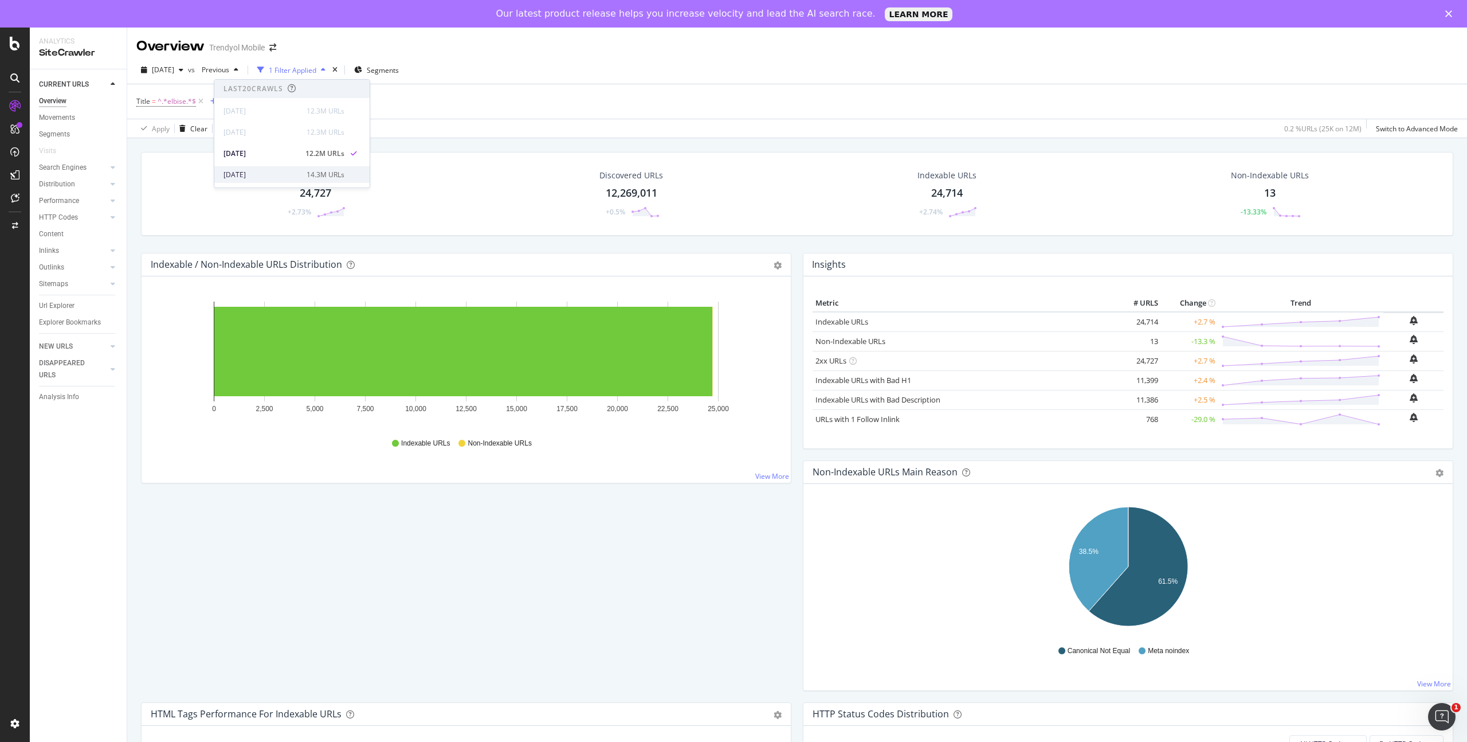
click at [264, 171] on div "[DATE]" at bounding box center [262, 175] width 76 height 10
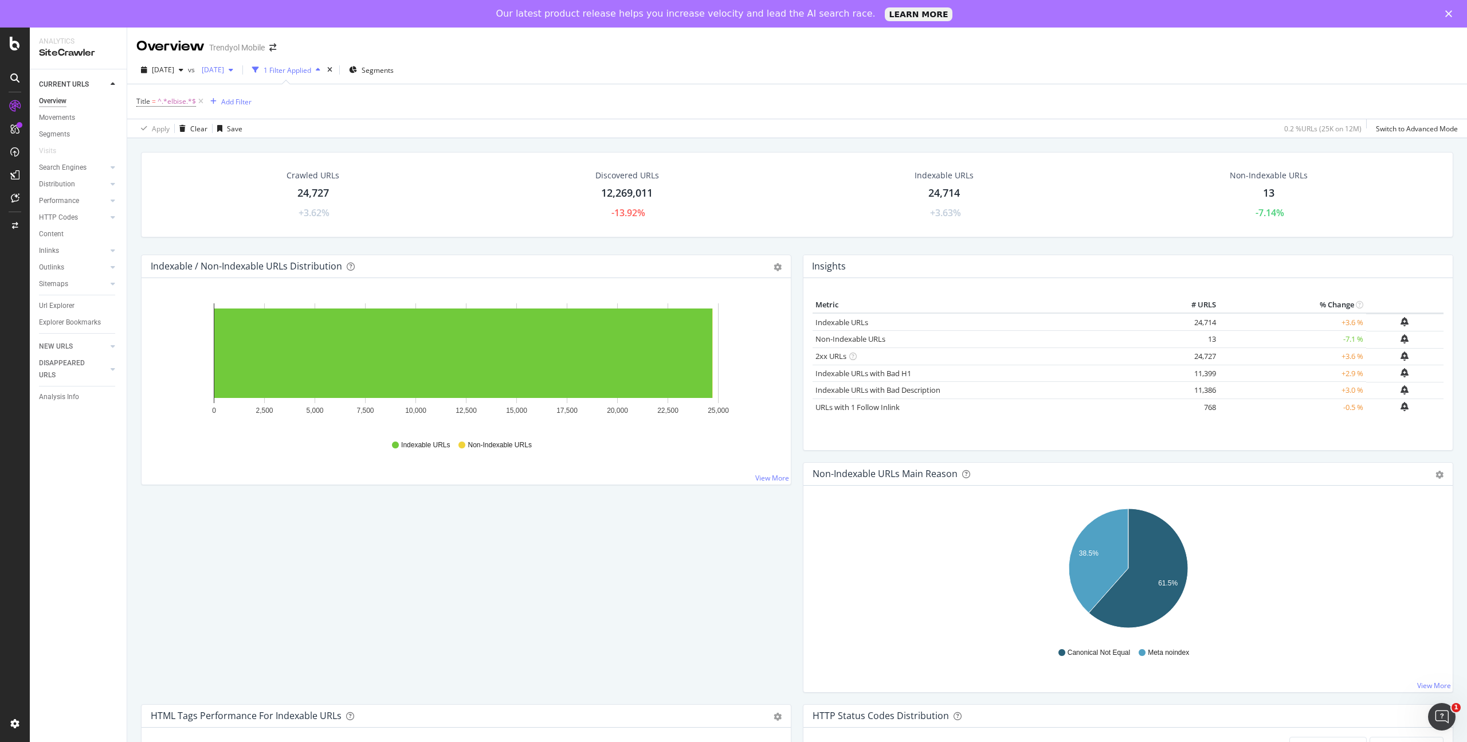
click at [233, 71] on icon "button" at bounding box center [231, 69] width 5 height 7
click at [259, 154] on div "[DATE]" at bounding box center [262, 153] width 76 height 10
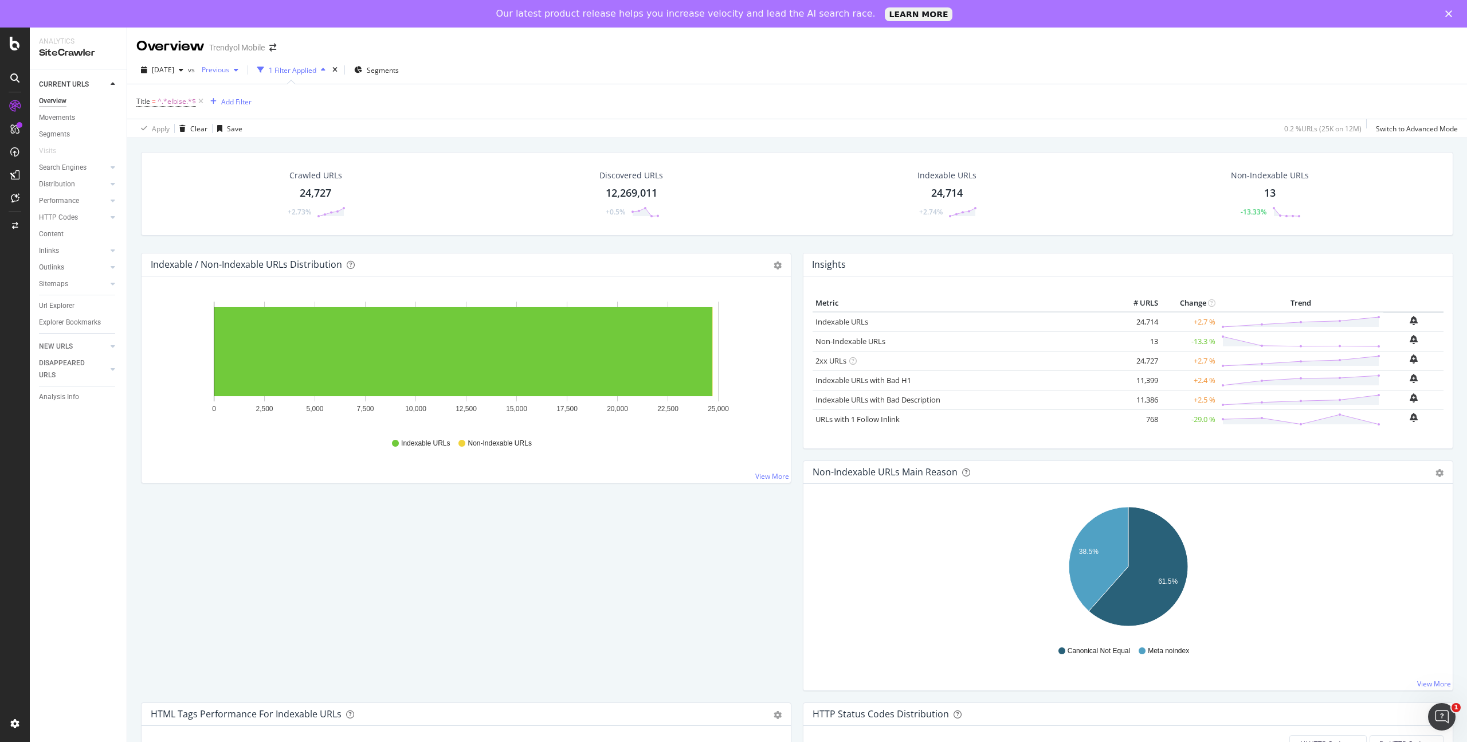
click at [238, 71] on icon "button" at bounding box center [236, 69] width 5 height 7
click at [414, 100] on div "Title = ^.*elbise.*$ Add Filter" at bounding box center [797, 101] width 1322 height 34
click at [229, 72] on span "Previous" at bounding box center [213, 70] width 32 height 10
click at [525, 103] on div "Title = ^.*elbise.*$ Add Filter" at bounding box center [797, 101] width 1322 height 34
